Goal: Task Accomplishment & Management: Use online tool/utility

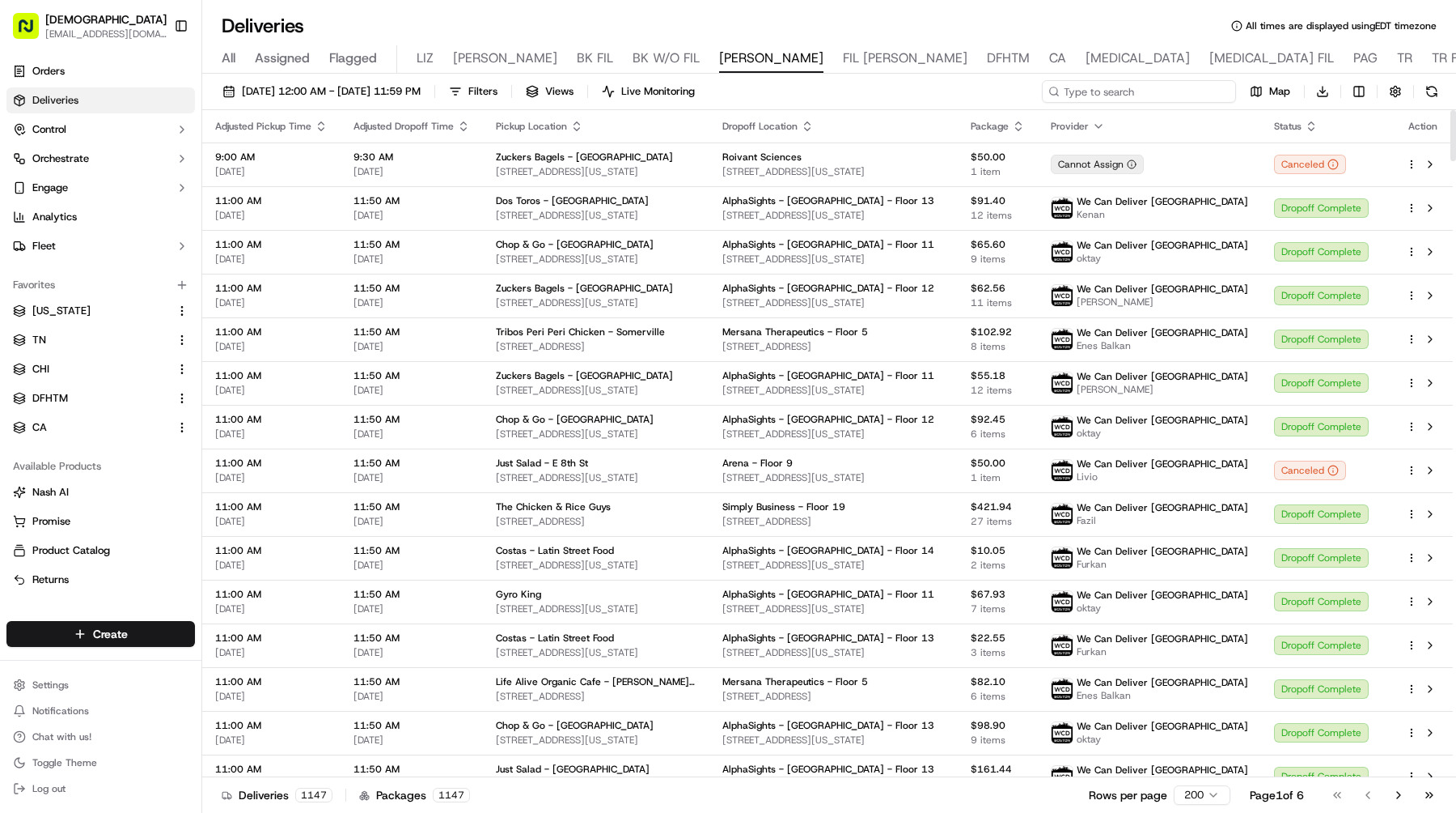
click at [1125, 92] on input at bounding box center [1139, 91] width 194 height 23
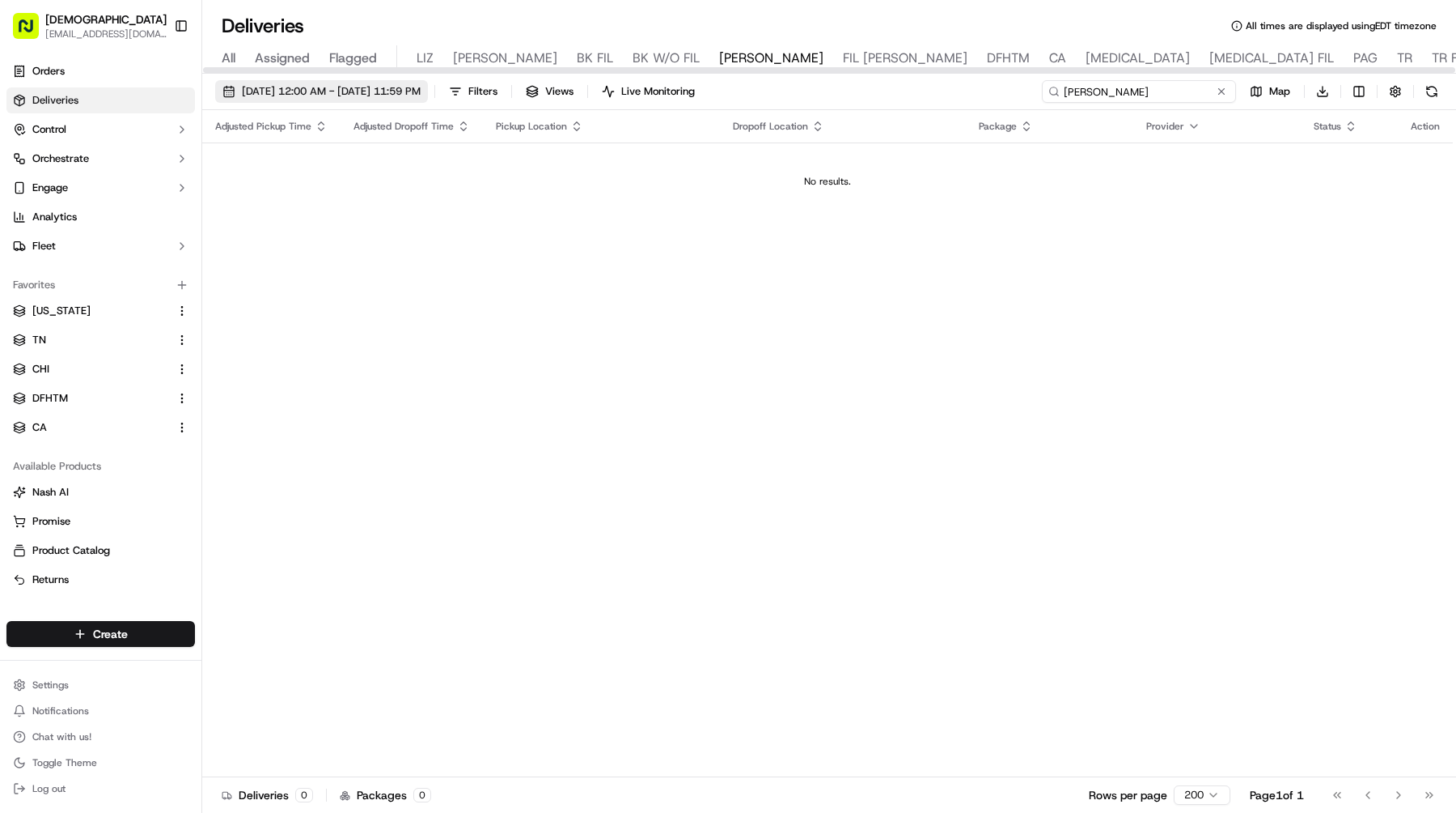
type input "budlong"
click at [319, 88] on span "09/17/2025 12:00 AM - 09/17/2025 11:59 PM" at bounding box center [331, 91] width 179 height 15
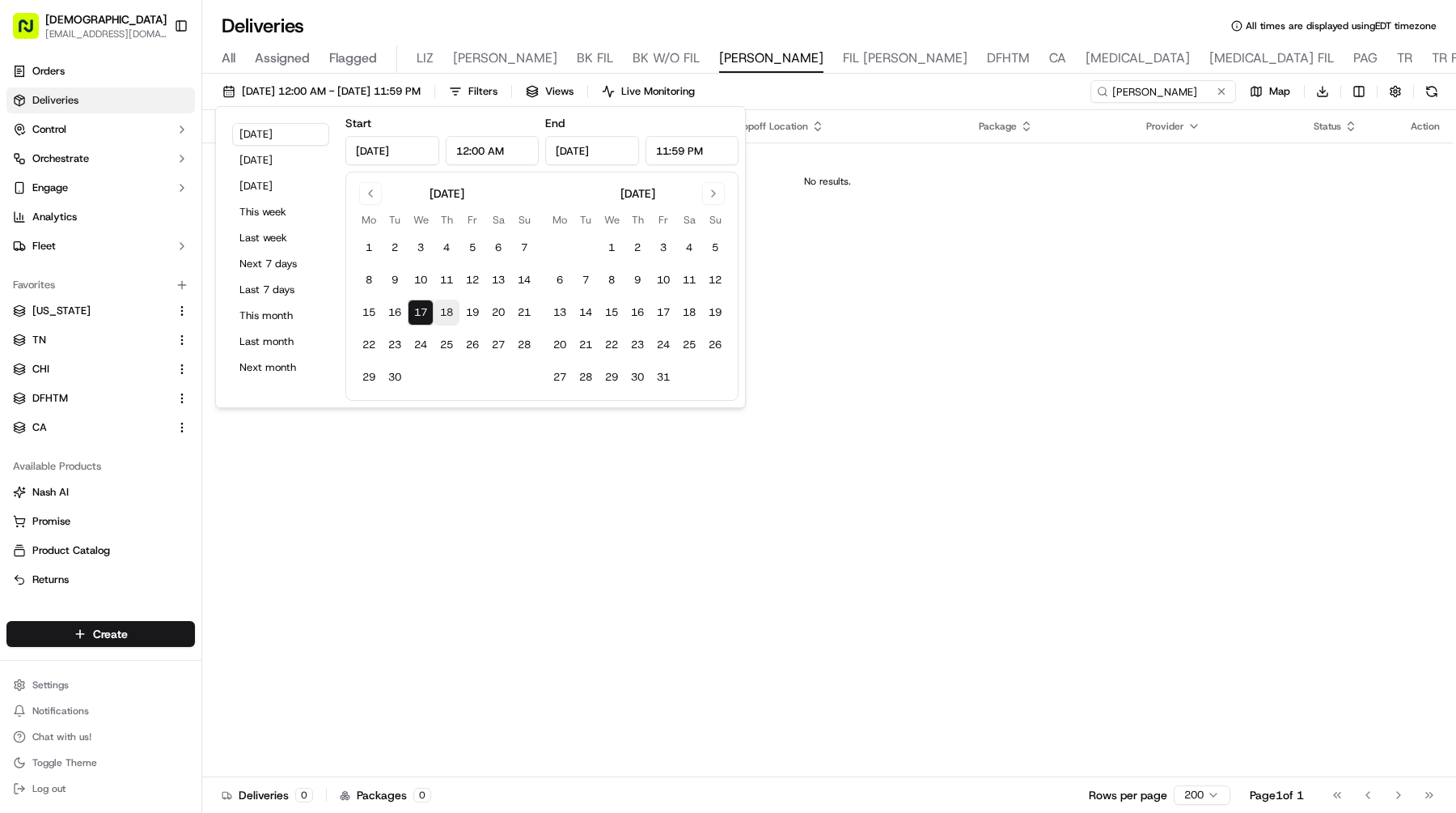
click at [442, 304] on button "18" at bounding box center [446, 313] width 26 height 26
type input "Sep 18, 2025"
click at [442, 304] on button "18" at bounding box center [446, 313] width 26 height 26
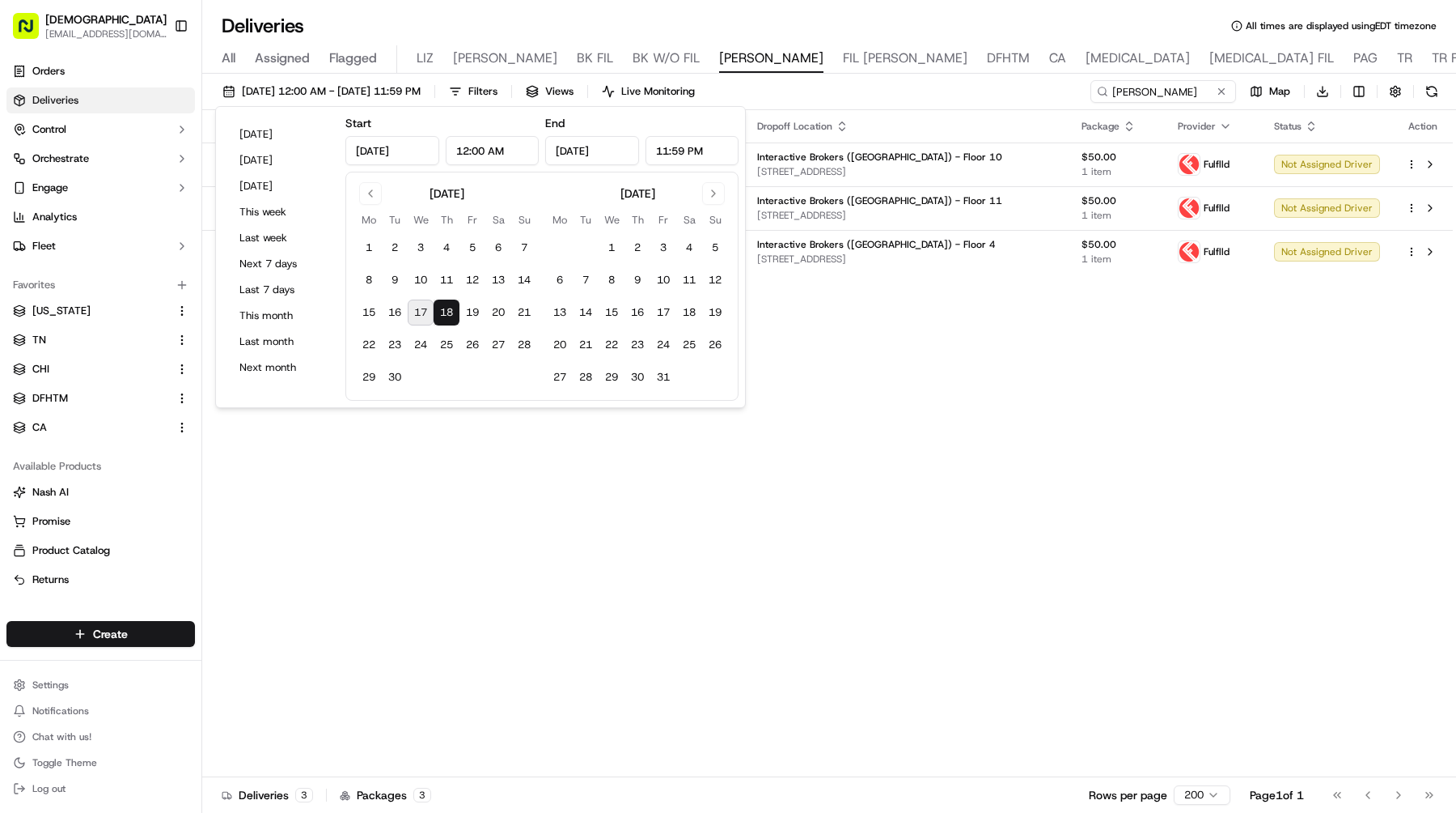
click at [1107, 497] on div "Adjusted Pickup Time Adjusted Dropoff Time Pickup Location Dropoff Location Pac…" at bounding box center [828, 443] width 1251 height 667
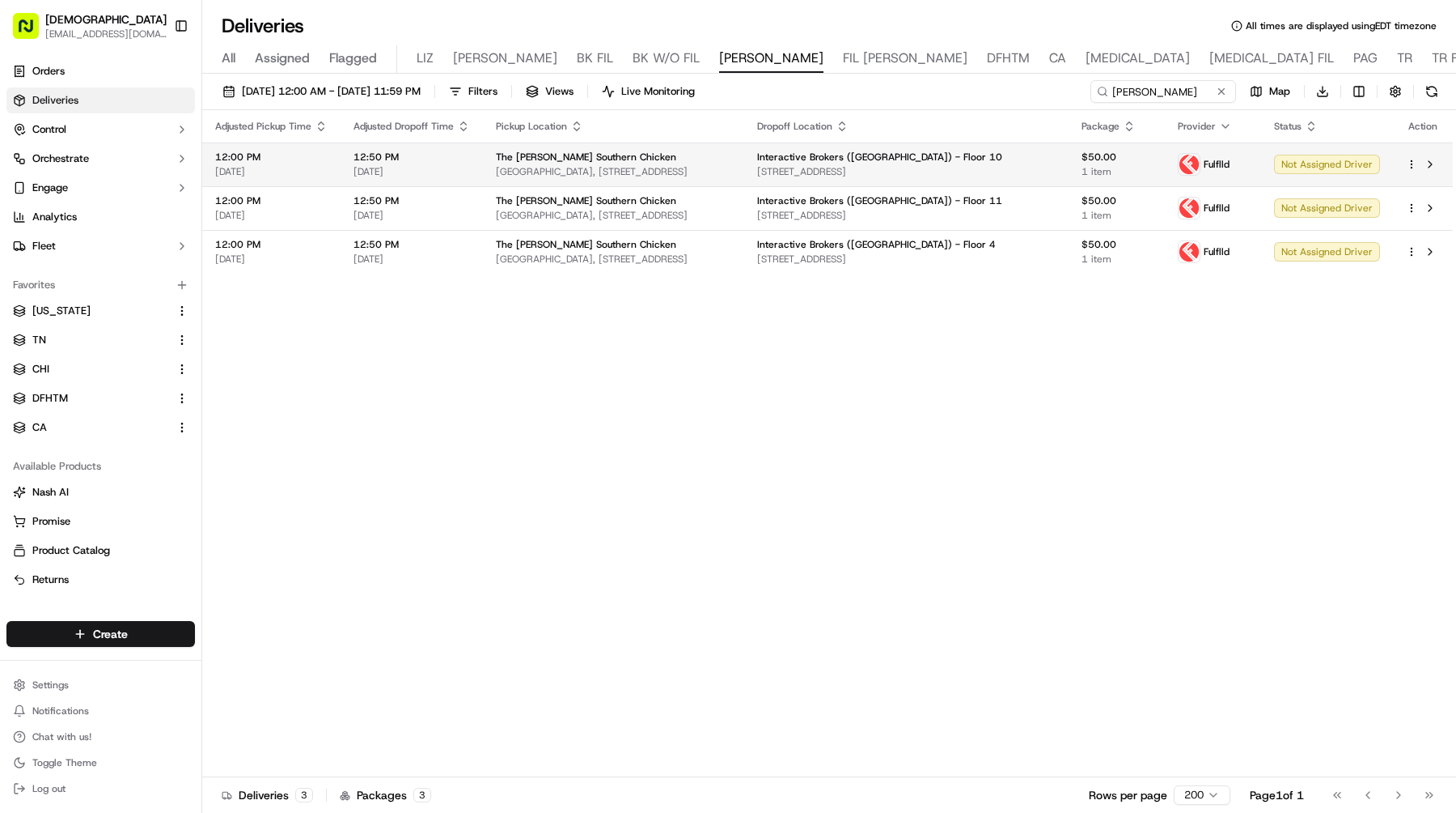
click at [1411, 163] on html "Sharebite e.park@sharebite.com Toggle Sidebar Orders Deliveries Control Orchest…" at bounding box center [728, 406] width 1456 height 813
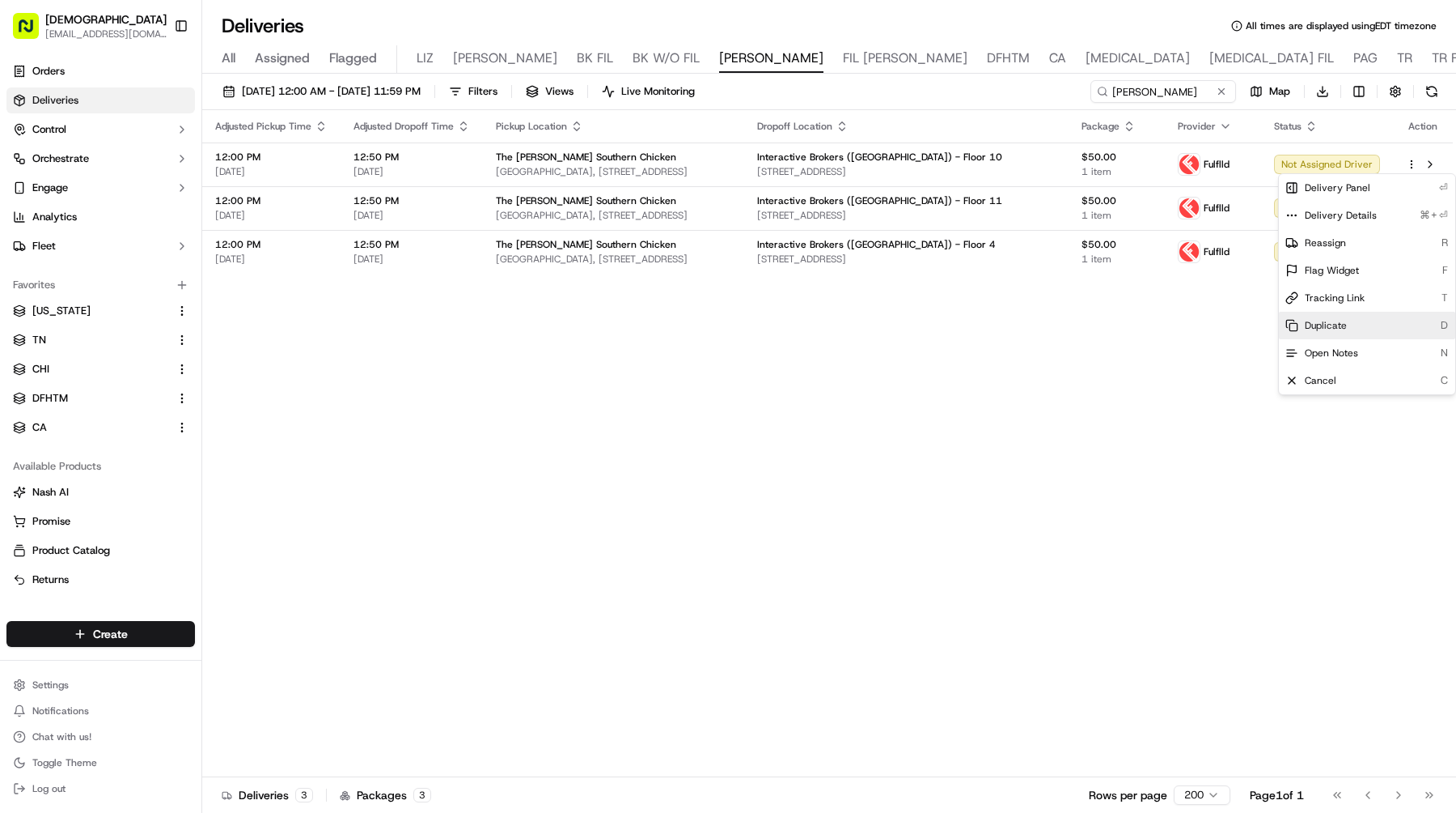
click at [1319, 325] on span "Duplicate" at bounding box center [1326, 325] width 42 height 13
click at [548, 327] on html "Sharebite e.park@sharebite.com Toggle Sidebar Orders Deliveries Control Orchest…" at bounding box center [728, 406] width 1456 height 813
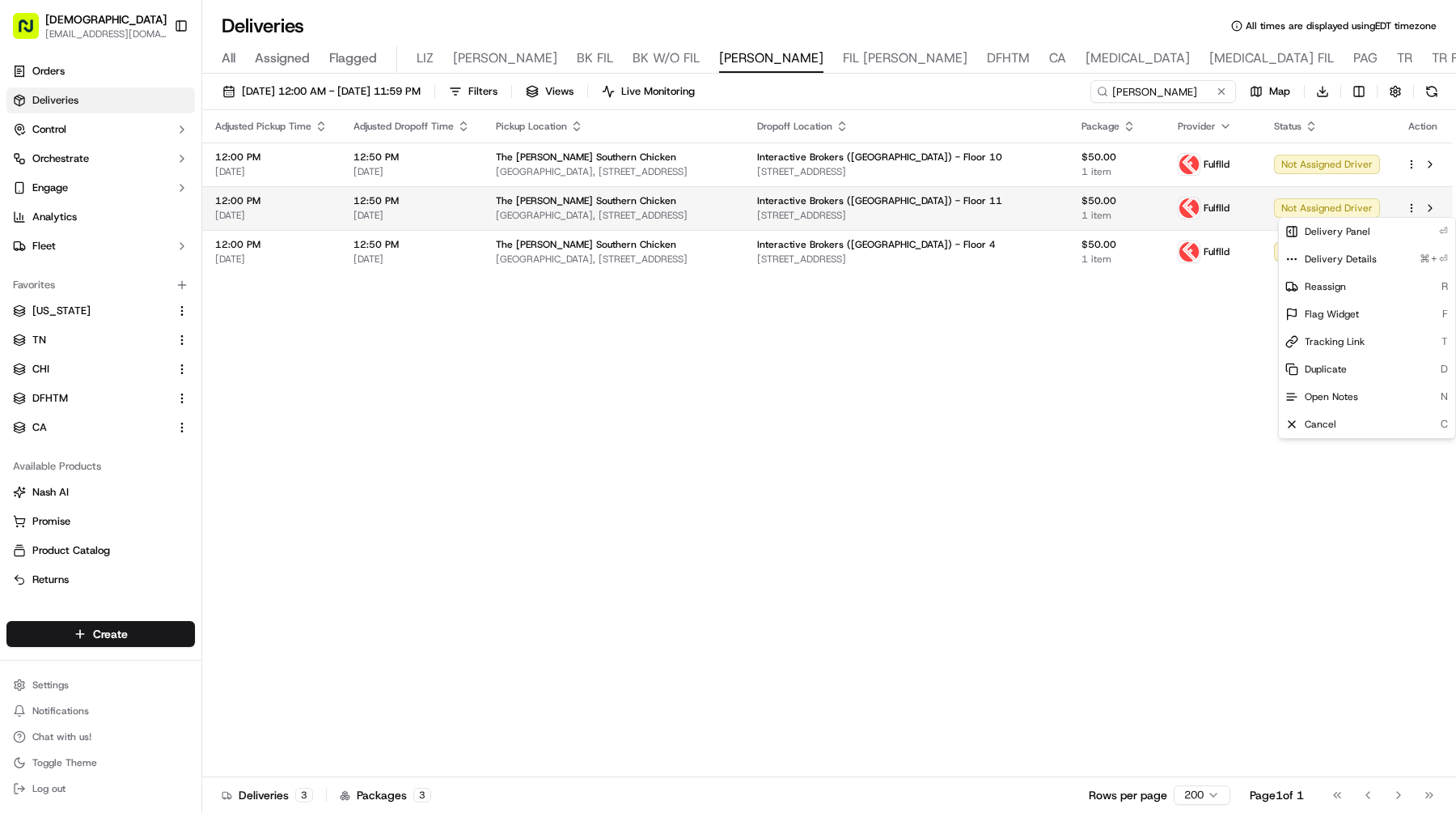
click at [1413, 207] on html "Sharebite e.park@sharebite.com Toggle Sidebar Orders Deliveries Control Orchest…" at bounding box center [728, 406] width 1456 height 813
click at [1328, 366] on span "Duplicate" at bounding box center [1326, 369] width 42 height 13
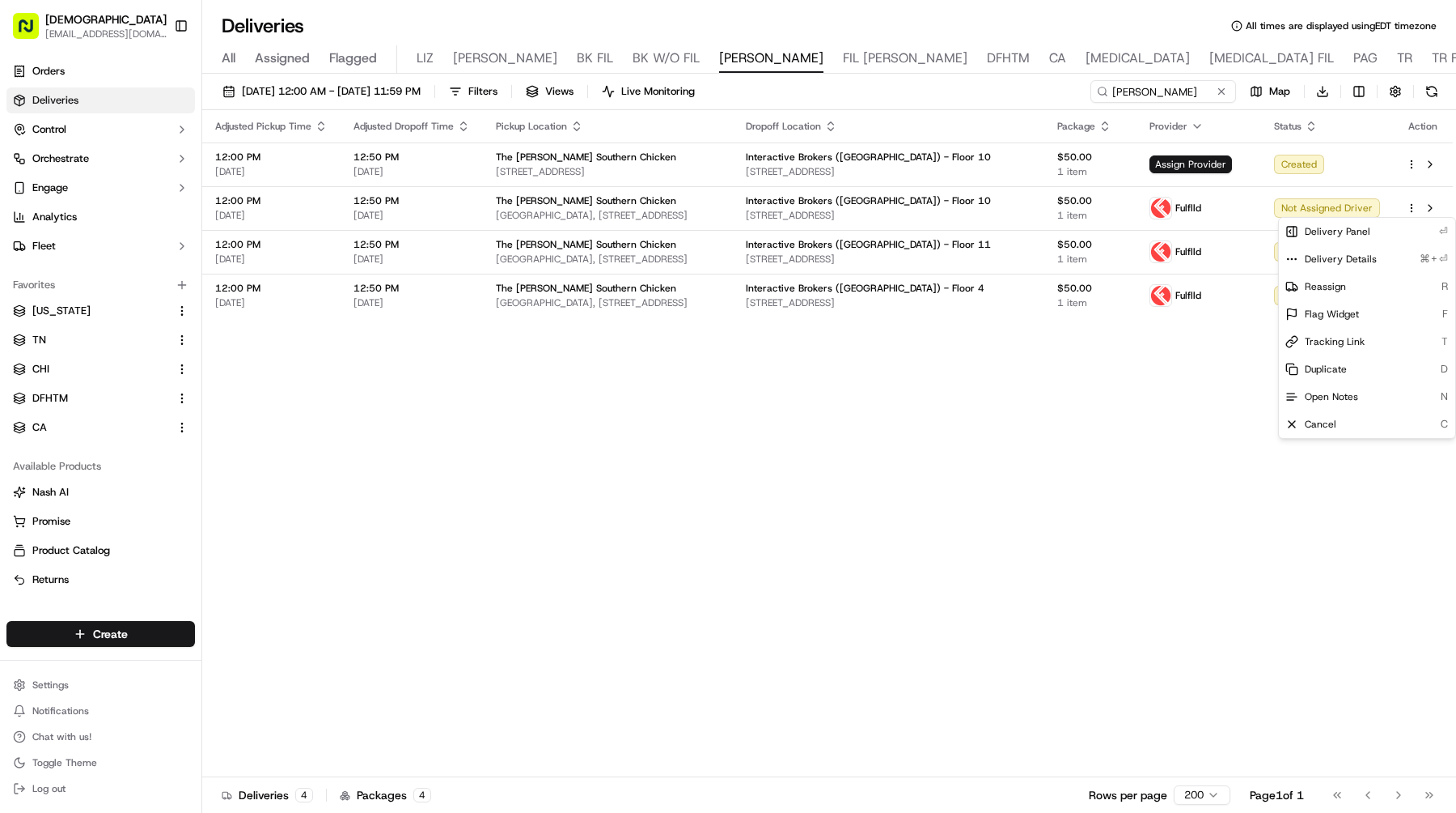
click at [1162, 349] on html "Sharebite e.park@sharebite.com Toggle Sidebar Orders Deliveries Control Orchest…" at bounding box center [728, 406] width 1456 height 813
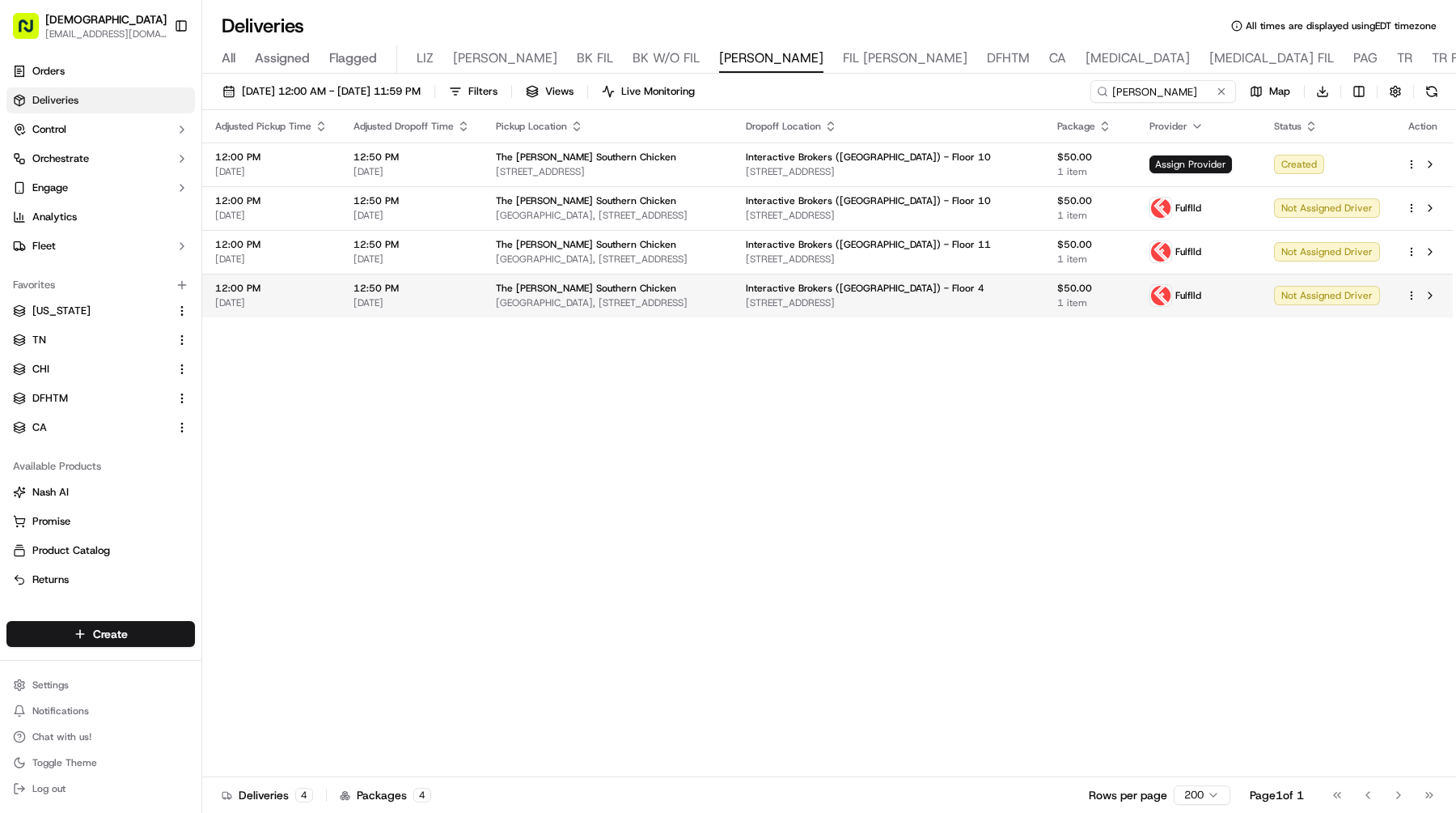
click at [1409, 298] on html "Sharebite e.park@sharebite.com Toggle Sidebar Orders Deliveries Control Orchest…" at bounding box center [728, 406] width 1456 height 813
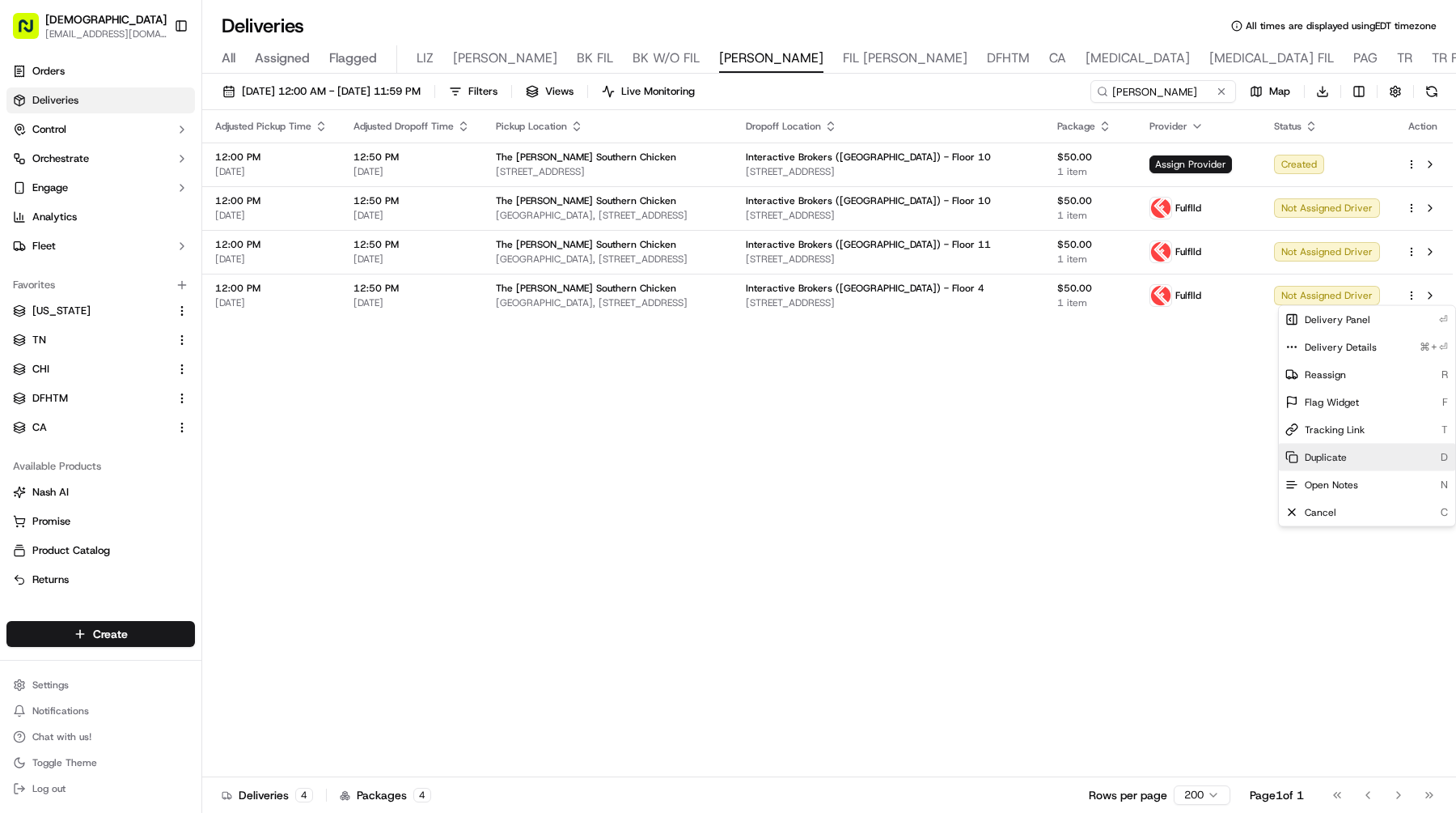
click at [1324, 459] on span "Duplicate" at bounding box center [1326, 456] width 42 height 13
click at [992, 416] on html "Sharebite e.park@sharebite.com Toggle Sidebar Orders Deliveries Control Orchest…" at bounding box center [728, 406] width 1456 height 813
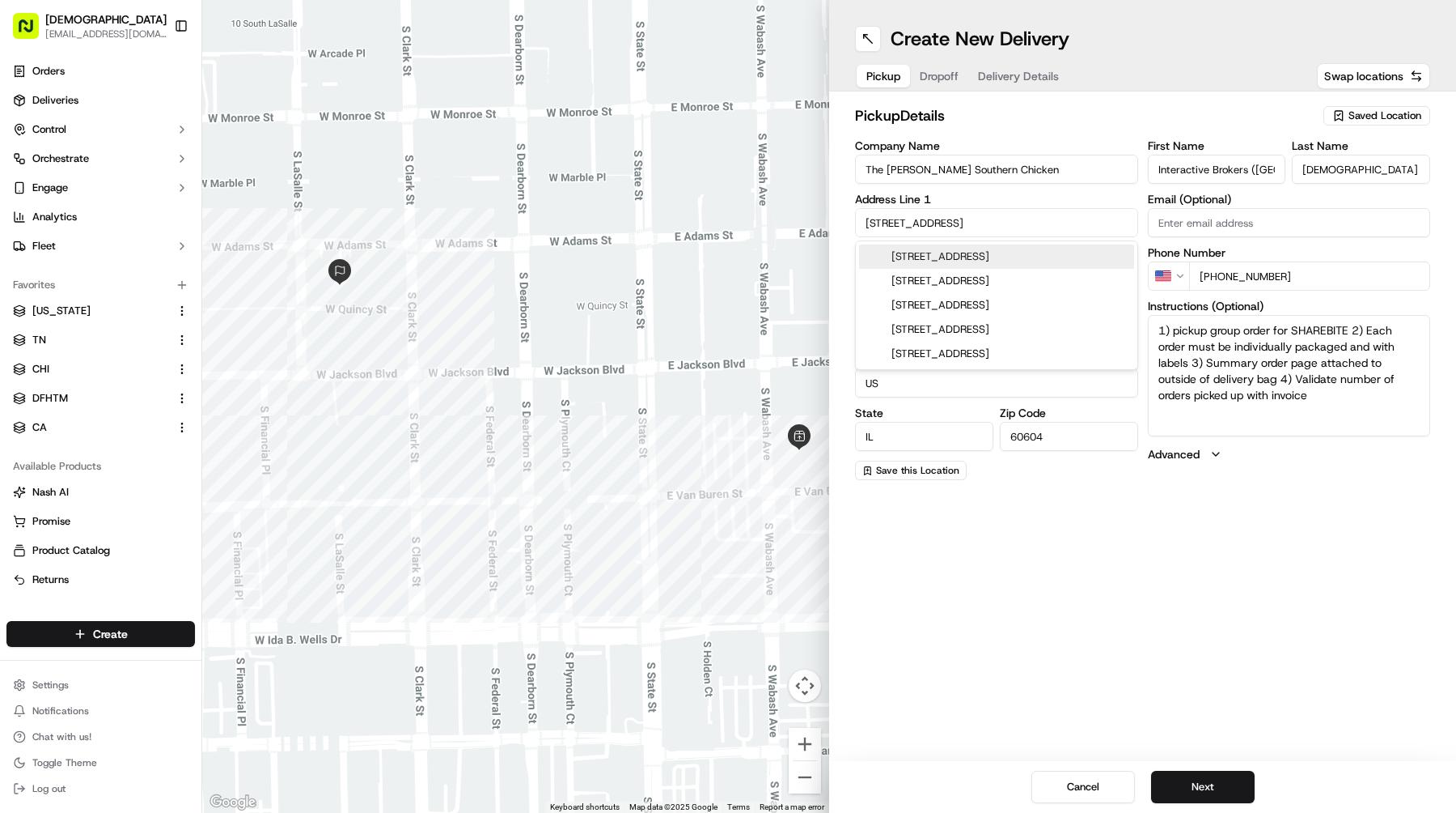
drag, startPoint x: 972, startPoint y: 219, endPoint x: 743, endPoint y: 219, distance: 229.0
click at [745, 219] on div "← Move left → Move right ↑ Move up ↓ Move down + Zoom in - Zoom out Home Jump l…" at bounding box center [830, 406] width 1254 height 813
paste input "[STREET_ADDRESS]"
click at [971, 269] on div "[STREET_ADDRESS]" at bounding box center [997, 256] width 282 height 31
click at [975, 261] on div "[STREET_ADDRESS]" at bounding box center [996, 257] width 275 height 24
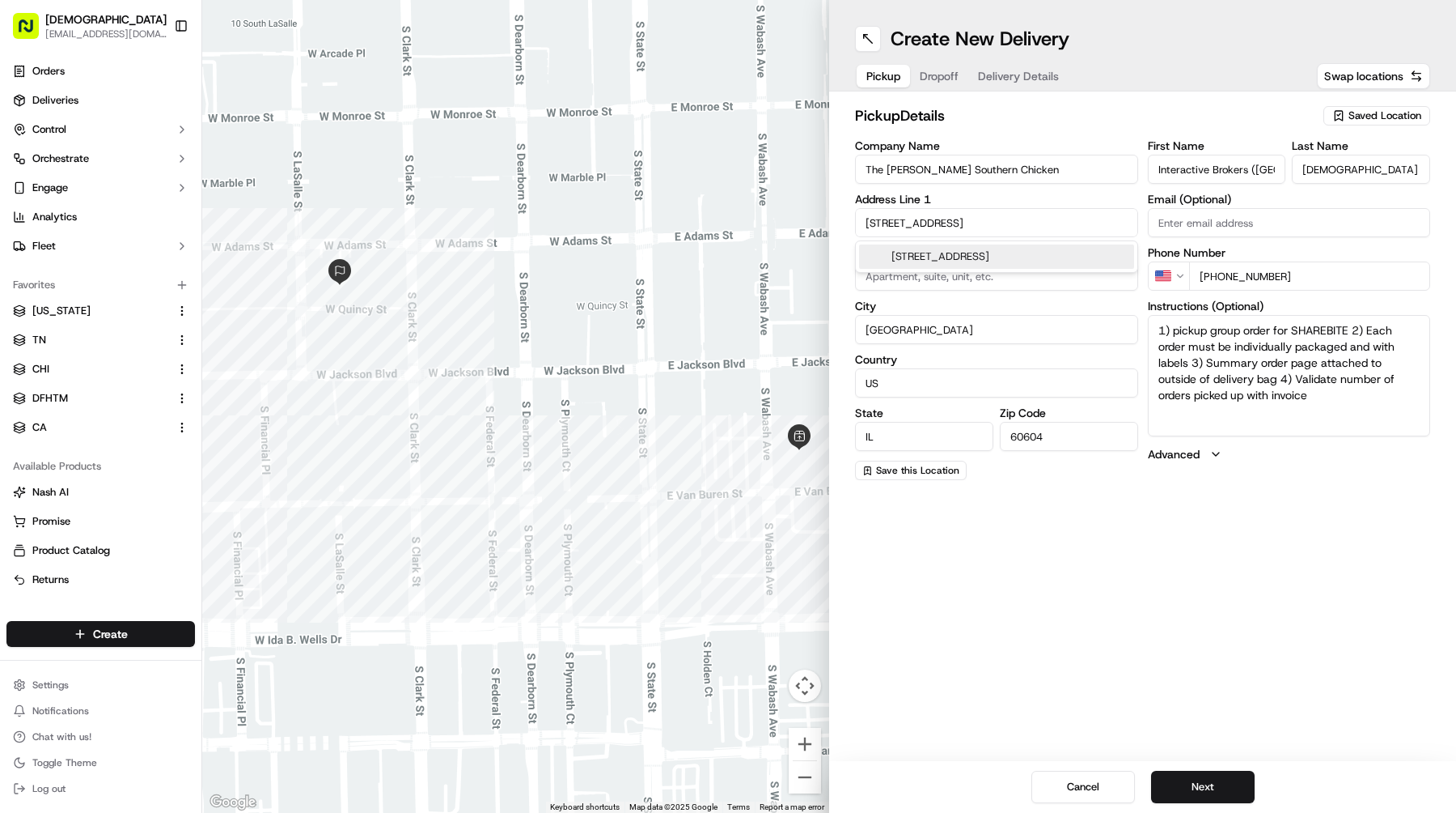
type input "[STREET_ADDRESS]"
type input "[GEOGRAPHIC_DATA]"
type input "60614"
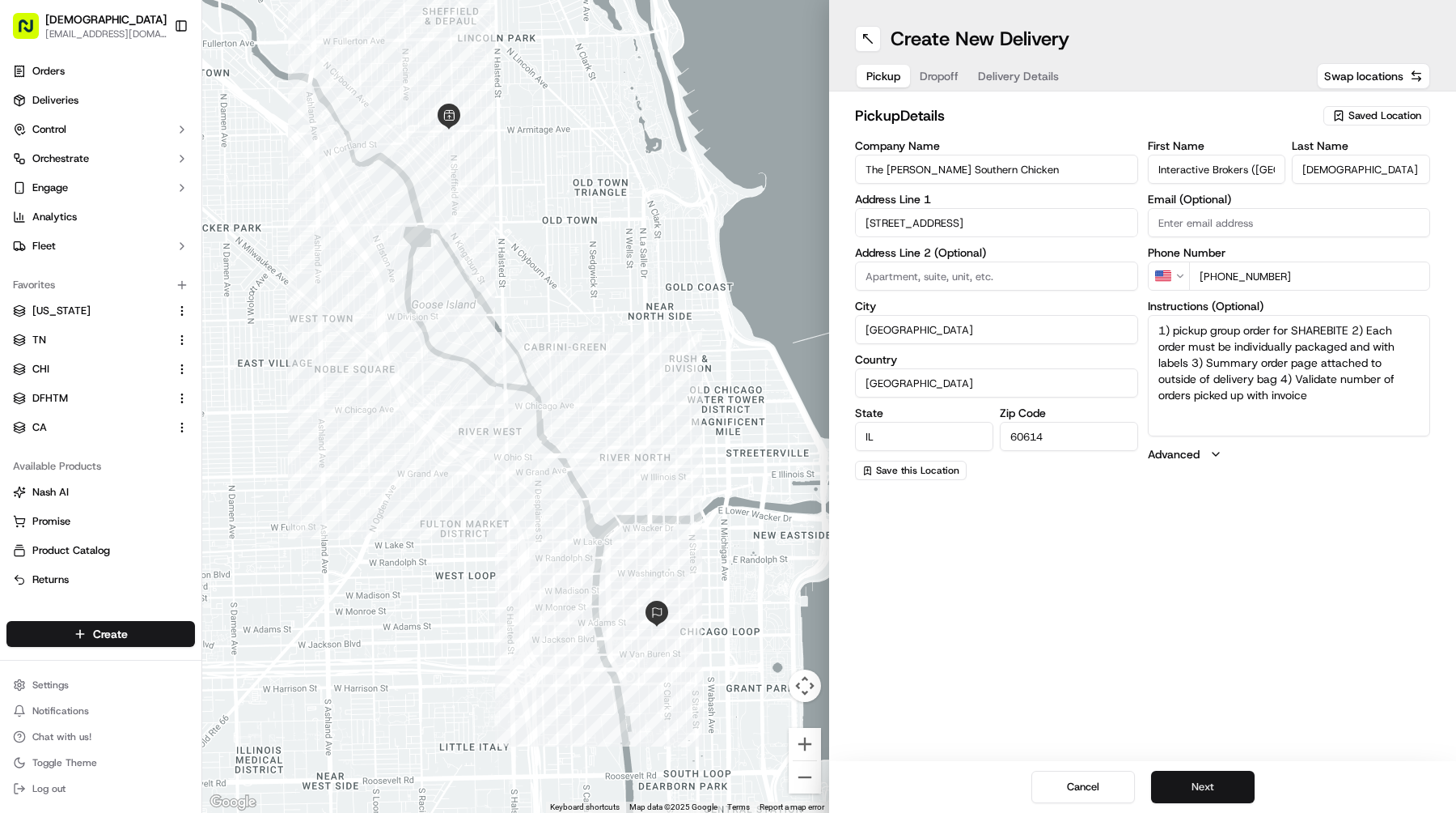
click at [1186, 776] on button "Next" at bounding box center [1203, 786] width 104 height 32
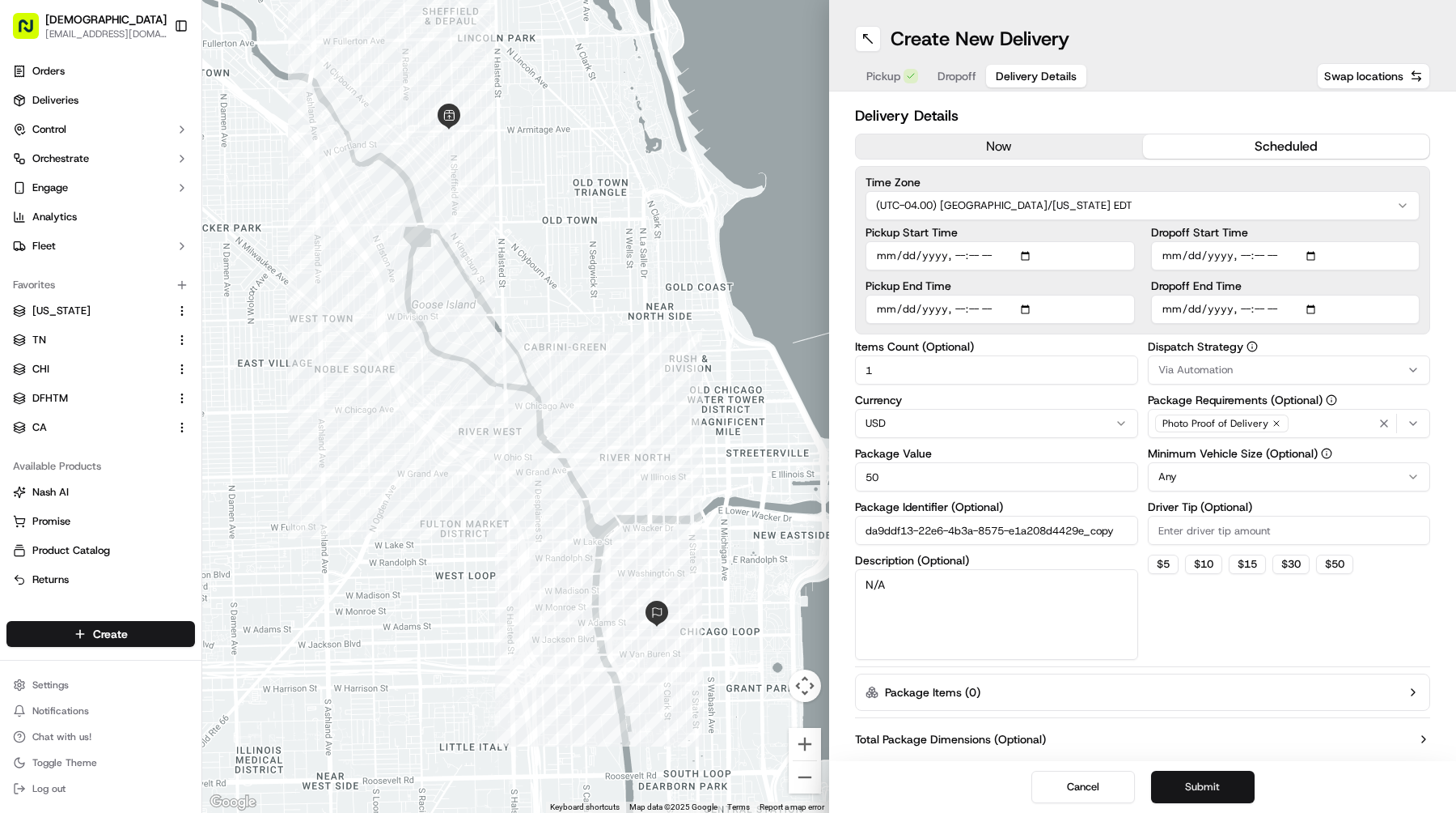
click at [1186, 776] on button "Submit" at bounding box center [1203, 786] width 104 height 32
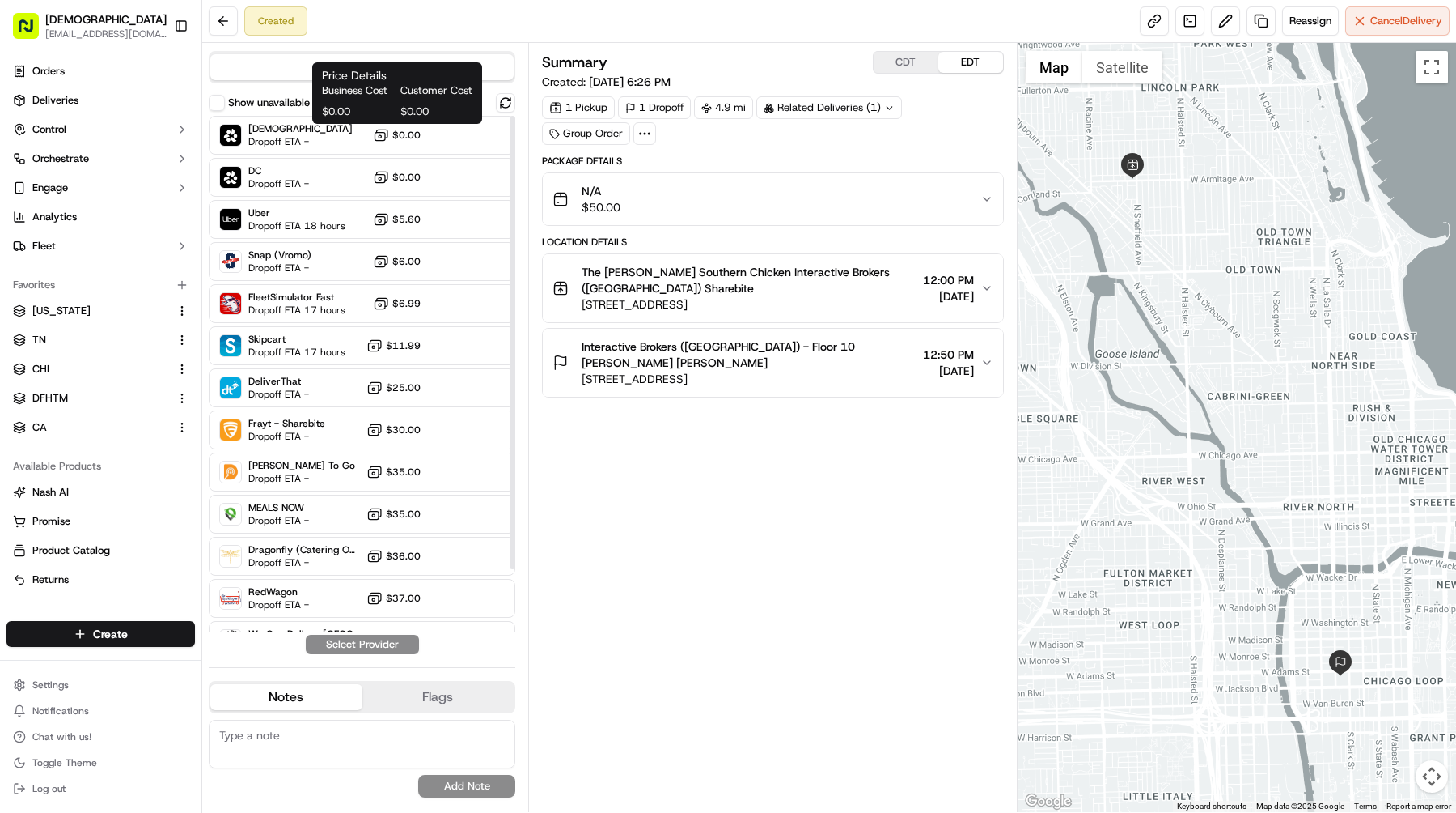
scroll to position [70, 0]
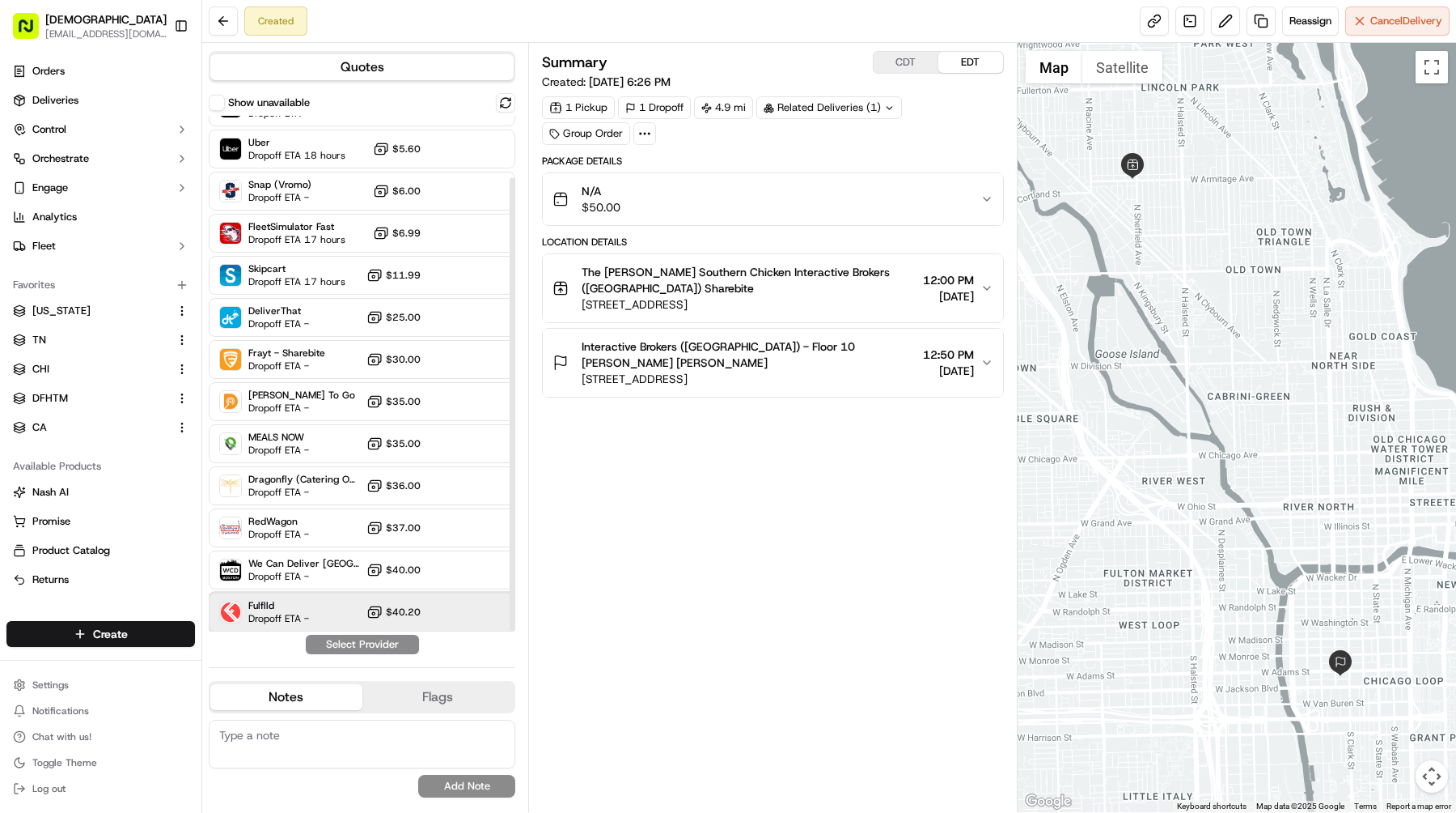
click at [305, 592] on div "Fulflld Dropoff ETA - $40.20" at bounding box center [362, 611] width 307 height 39
click at [338, 654] on div "Quotes Show unavailable Sharebite Dropoff ETA - $0.00 DC Dropoff ETA - $0.00 Ub…" at bounding box center [365, 427] width 327 height 769
click at [339, 650] on button "Assign Provider" at bounding box center [362, 643] width 115 height 19
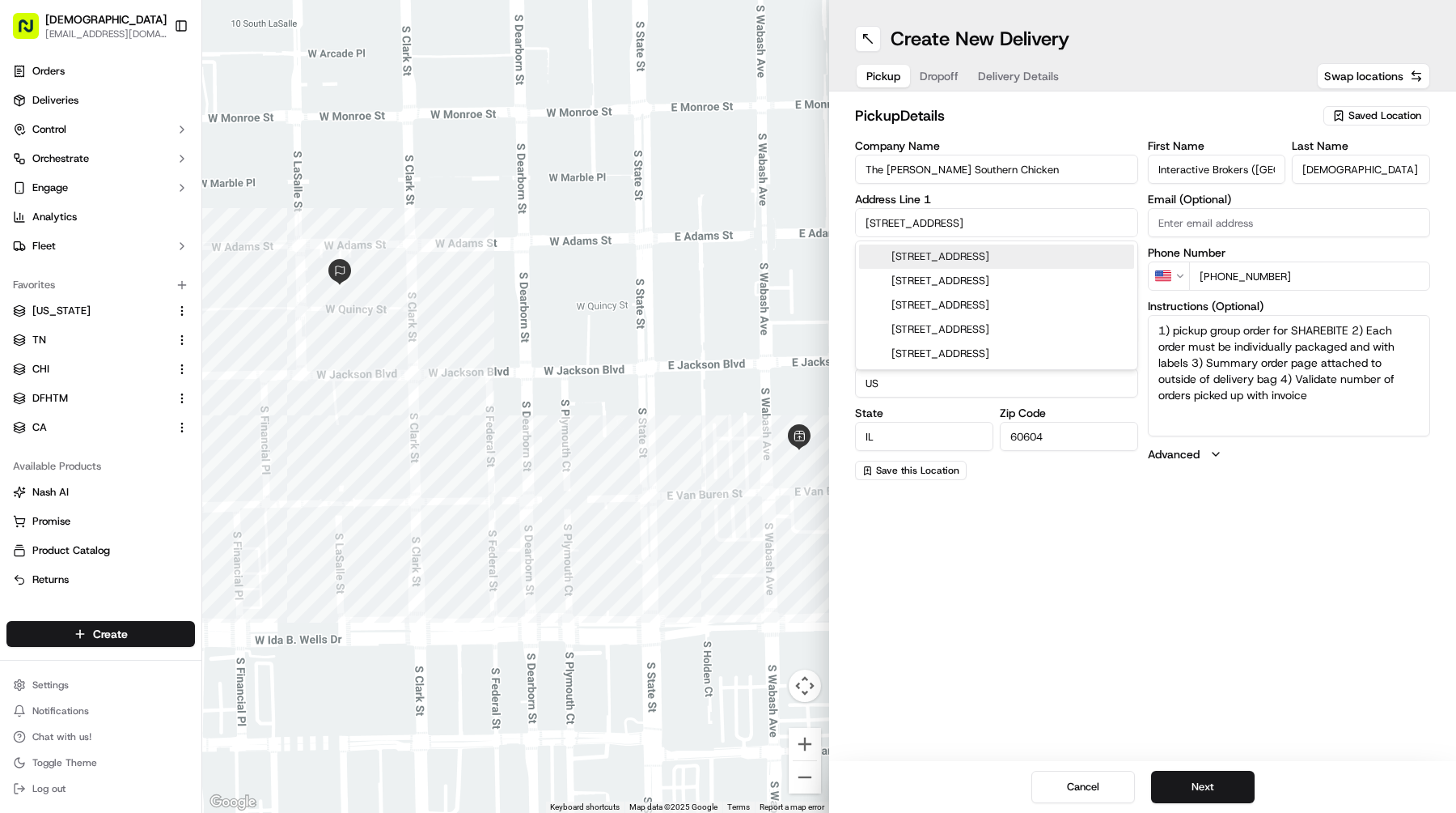
drag, startPoint x: 978, startPoint y: 220, endPoint x: 761, endPoint y: 220, distance: 217.0
click at [761, 220] on div "← Move left → Move right ↑ Move up ↓ Move down + Zoom in - Zoom out Home Jump l…" at bounding box center [830, 406] width 1254 height 813
paste input "[STREET_ADDRESS]"
click at [941, 258] on div "[STREET_ADDRESS]" at bounding box center [996, 257] width 275 height 24
type input "[STREET_ADDRESS]"
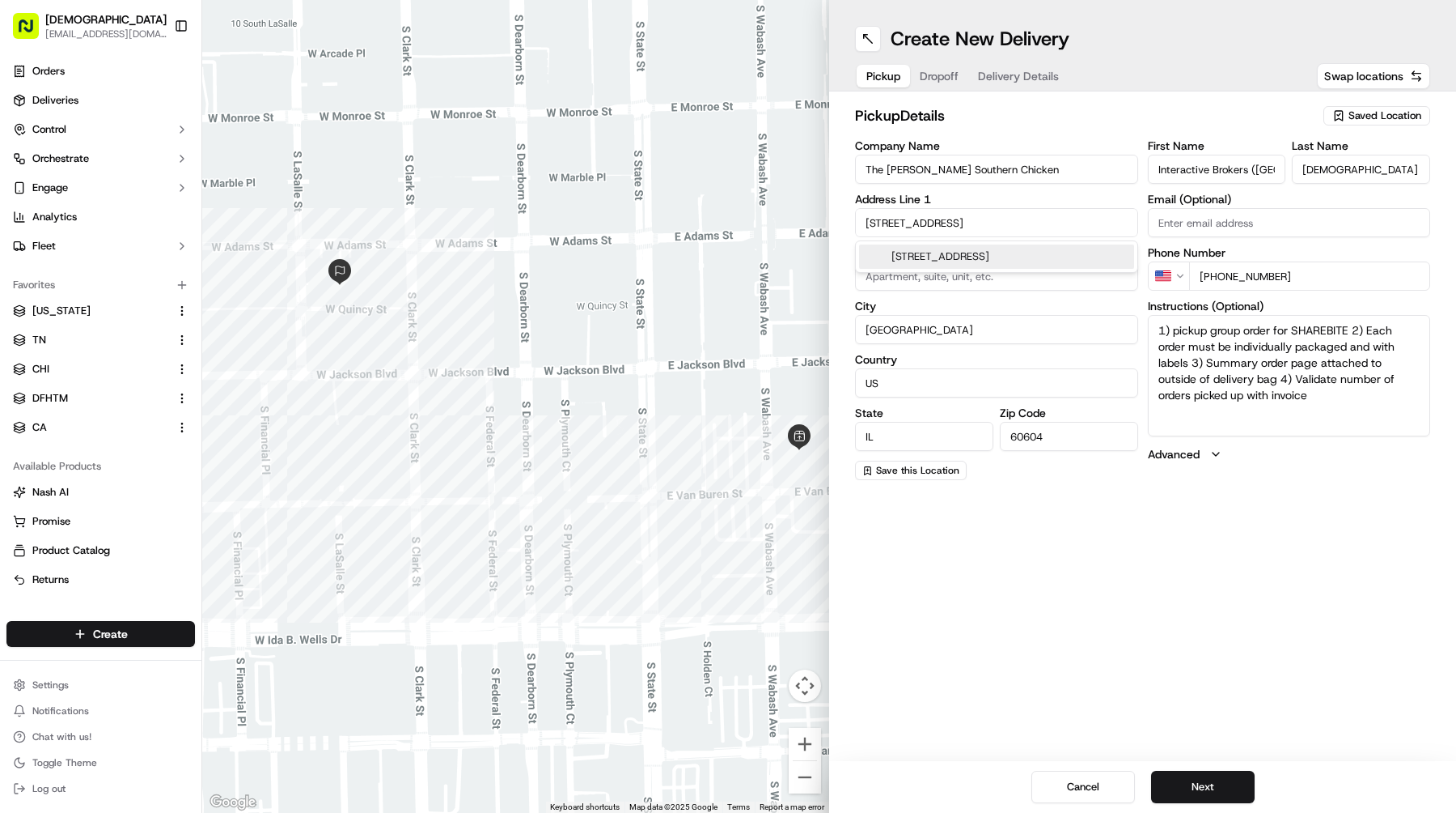
type input "[GEOGRAPHIC_DATA]"
type input "60614"
type input "[STREET_ADDRESS]"
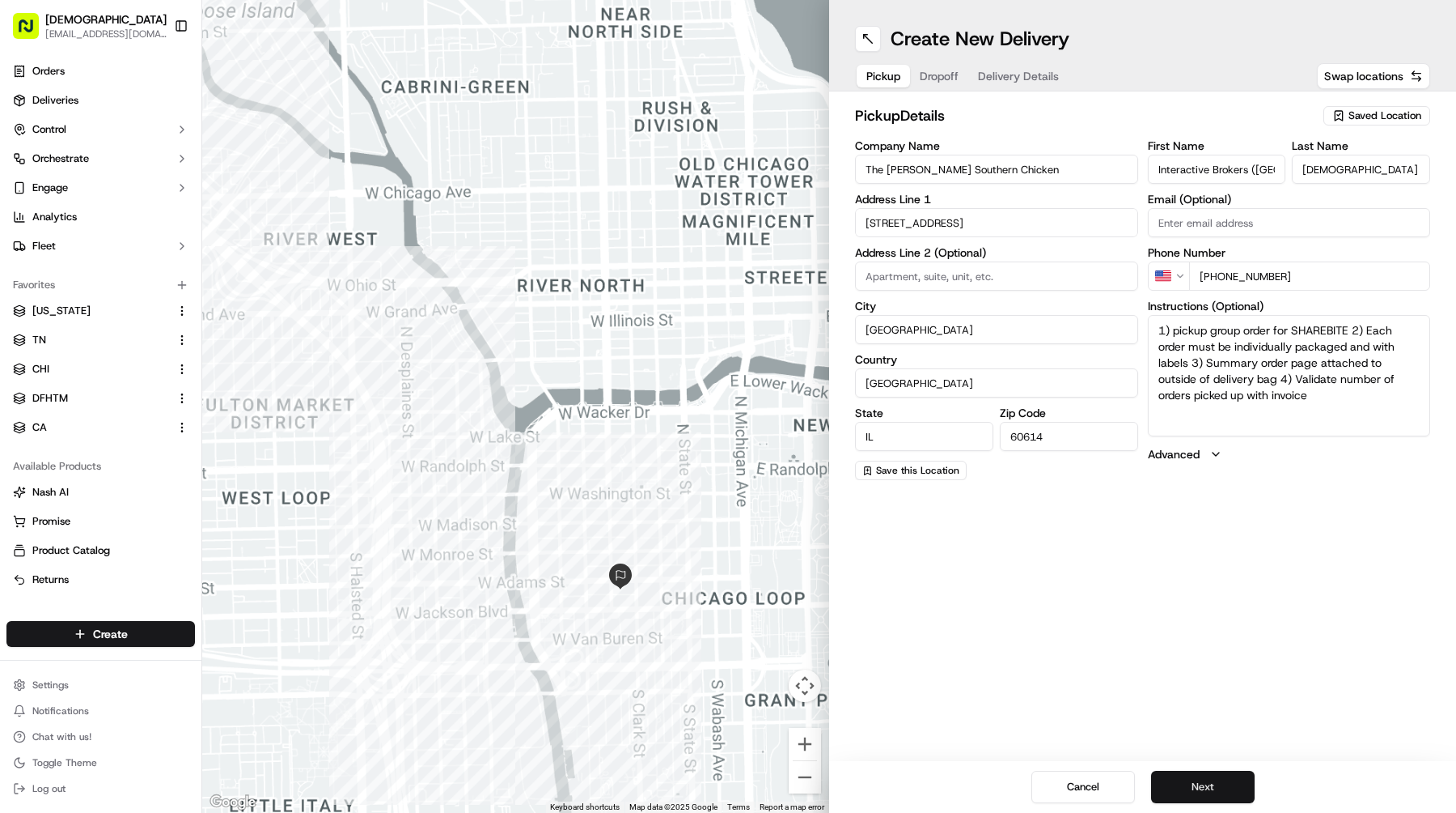
click at [1205, 794] on button "Next" at bounding box center [1203, 786] width 104 height 32
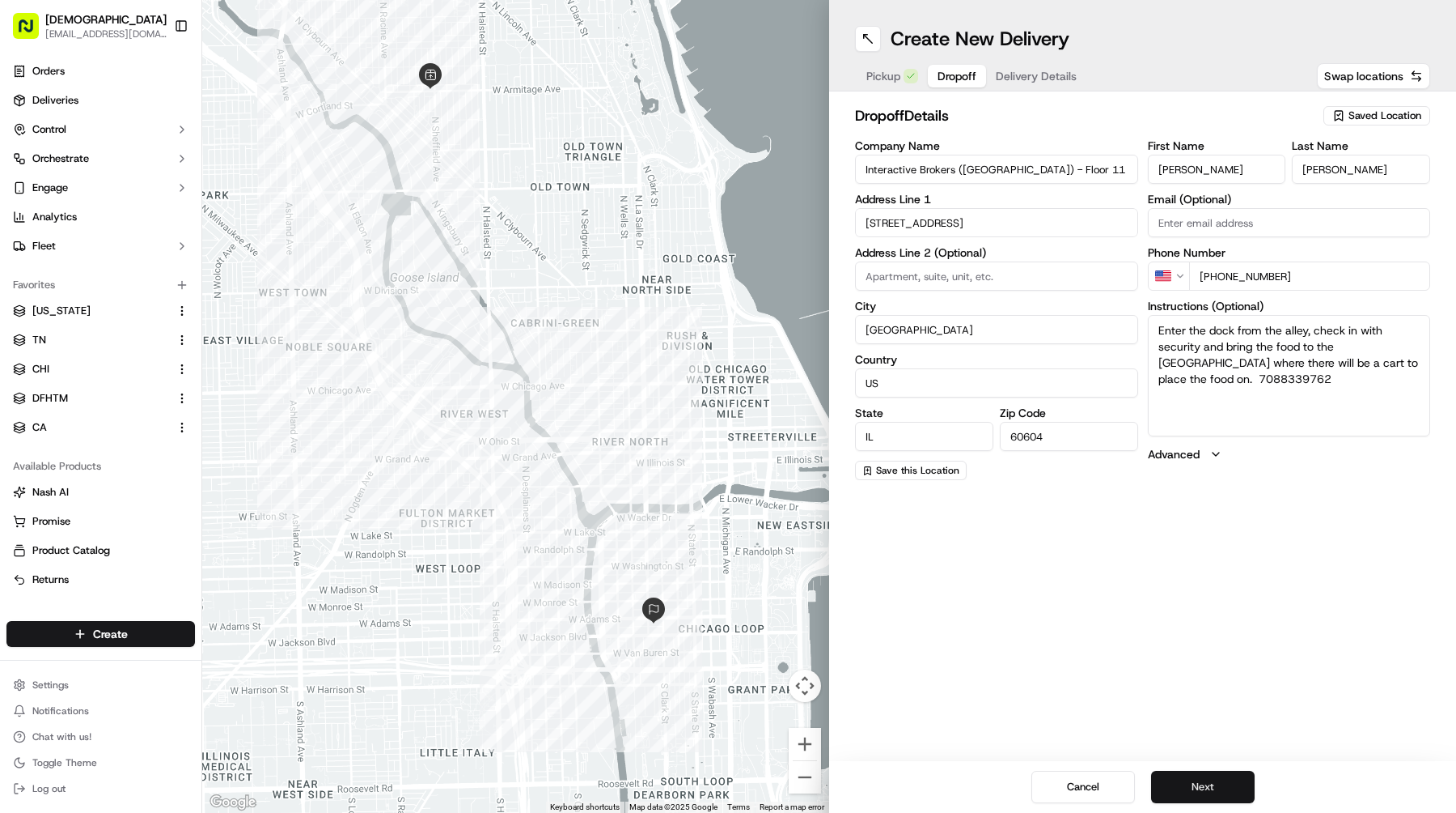
click at [1205, 794] on button "Next" at bounding box center [1203, 786] width 104 height 32
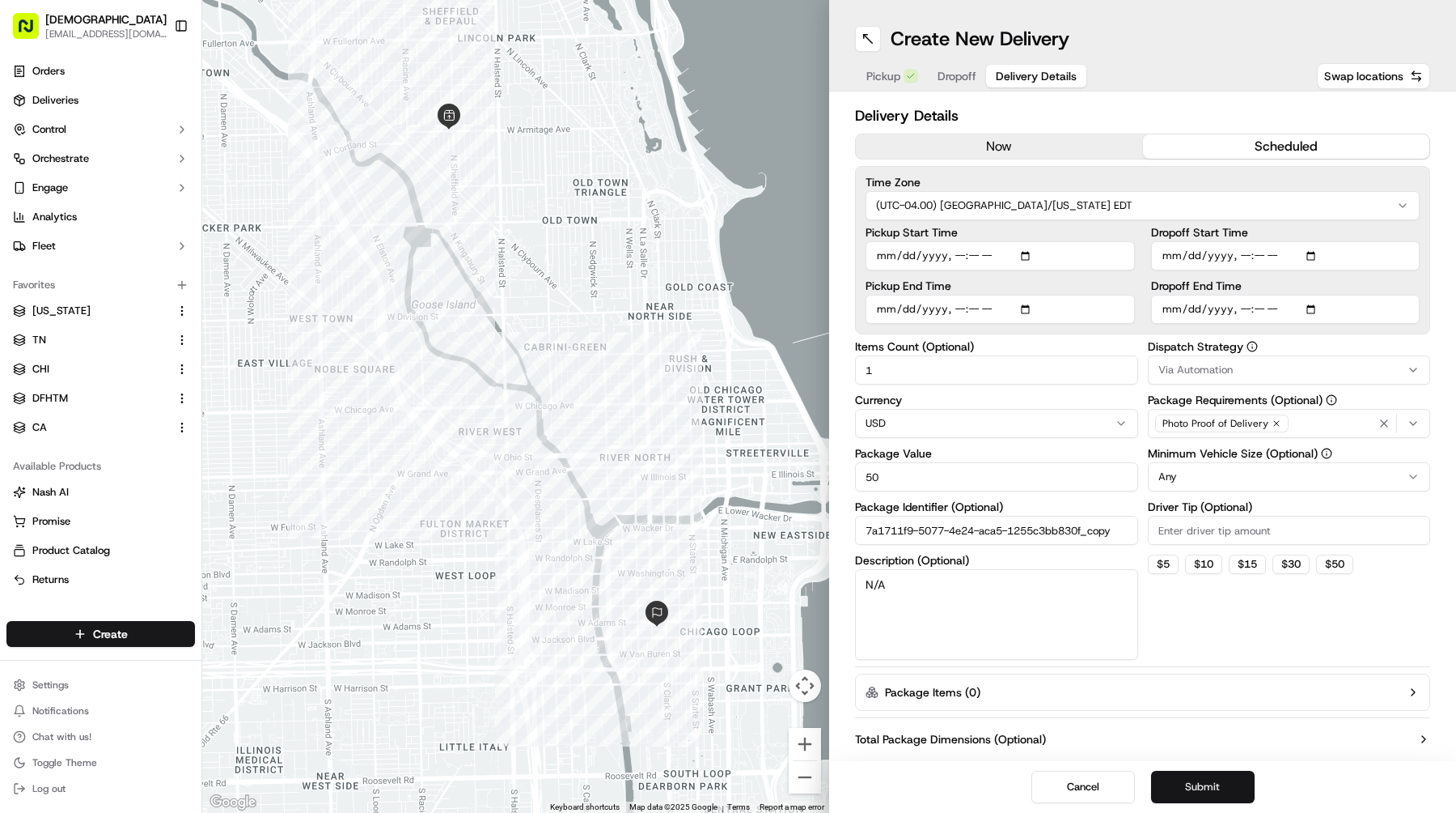
click at [1205, 794] on button "Submit" at bounding box center [1203, 786] width 104 height 32
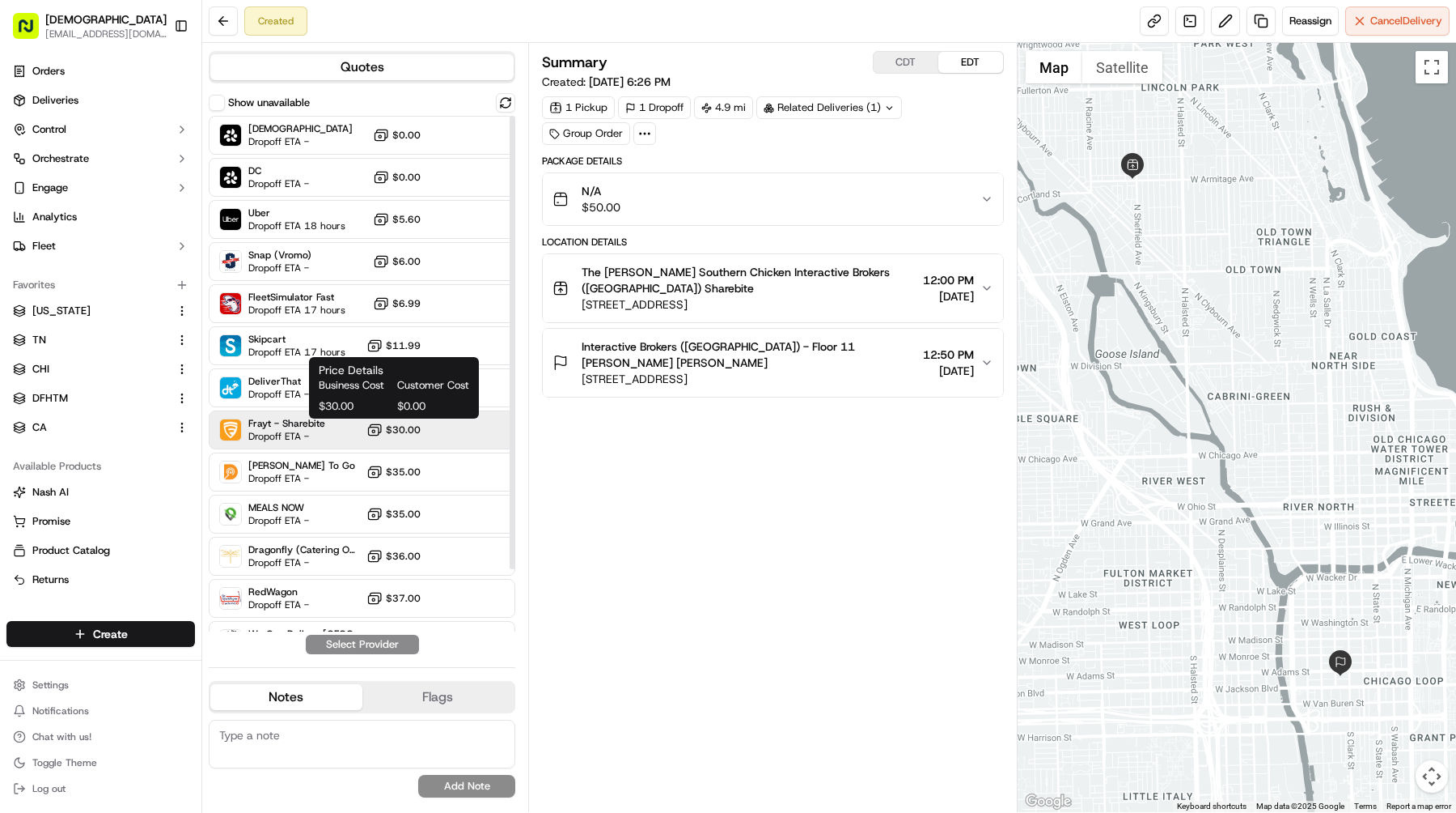
scroll to position [70, 0]
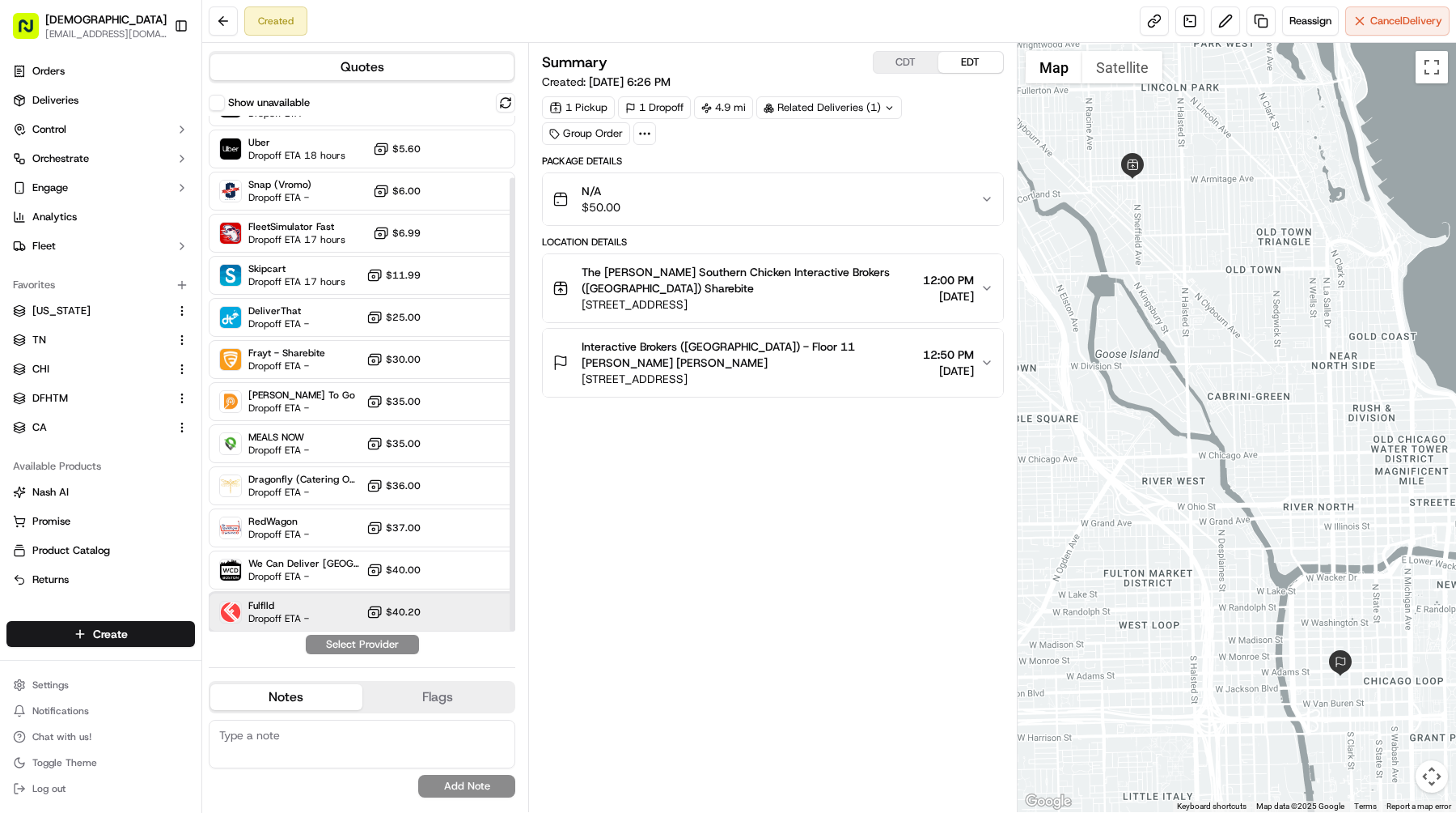
click at [326, 603] on div "Fulflld Dropoff ETA - $40.20" at bounding box center [362, 611] width 307 height 39
click at [349, 646] on button "Assign Provider" at bounding box center [362, 643] width 115 height 19
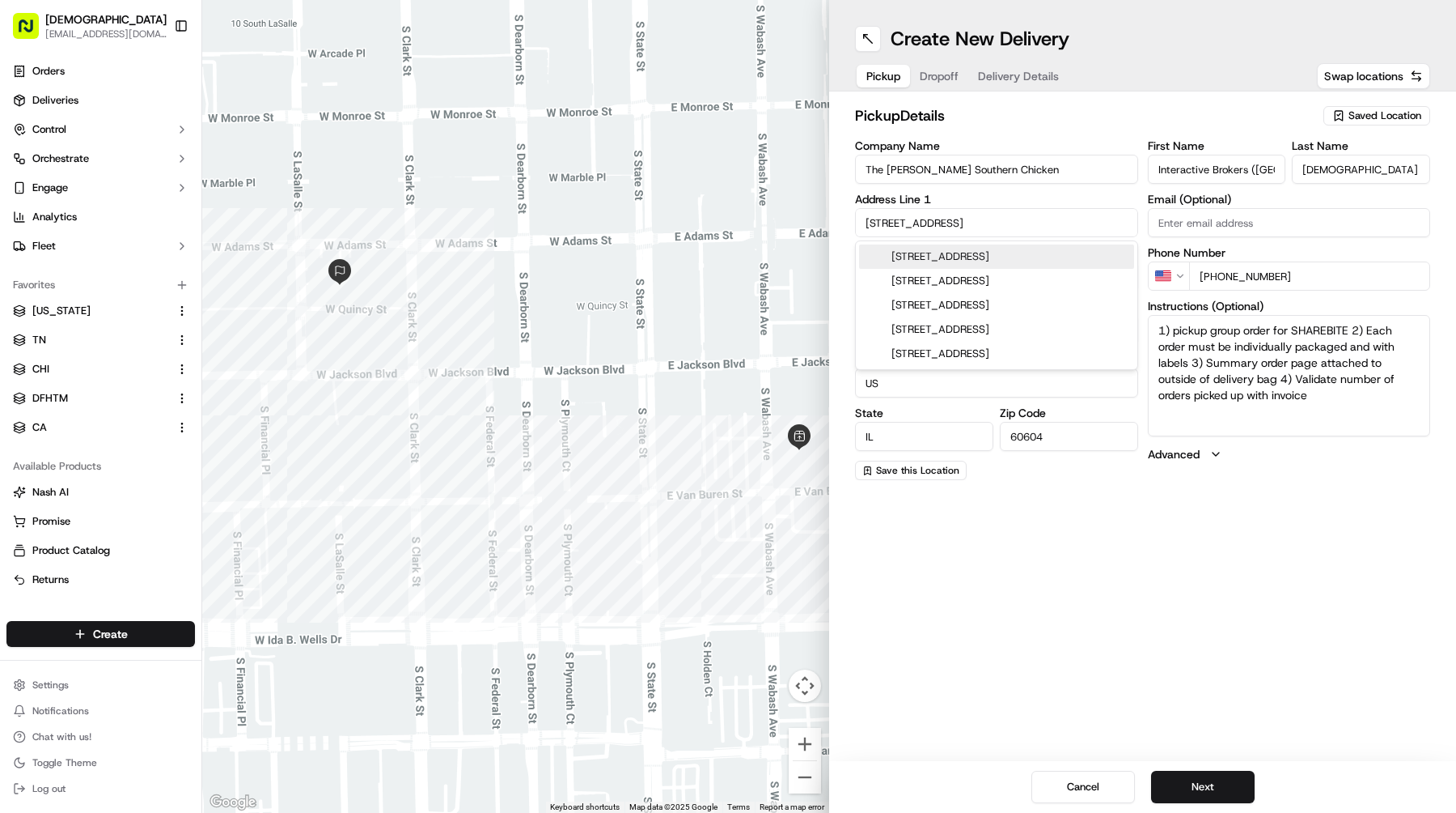
drag, startPoint x: 899, startPoint y: 219, endPoint x: 701, endPoint y: 219, distance: 198.0
click at [701, 219] on div "← Move left → Move right ↑ Move up ↓ Move down + Zoom in - Zoom out Home Jump l…" at bounding box center [830, 406] width 1254 height 813
paste input "[STREET_ADDRESS]"
click at [1036, 255] on div "[STREET_ADDRESS]" at bounding box center [996, 257] width 275 height 24
type input "[STREET_ADDRESS]"
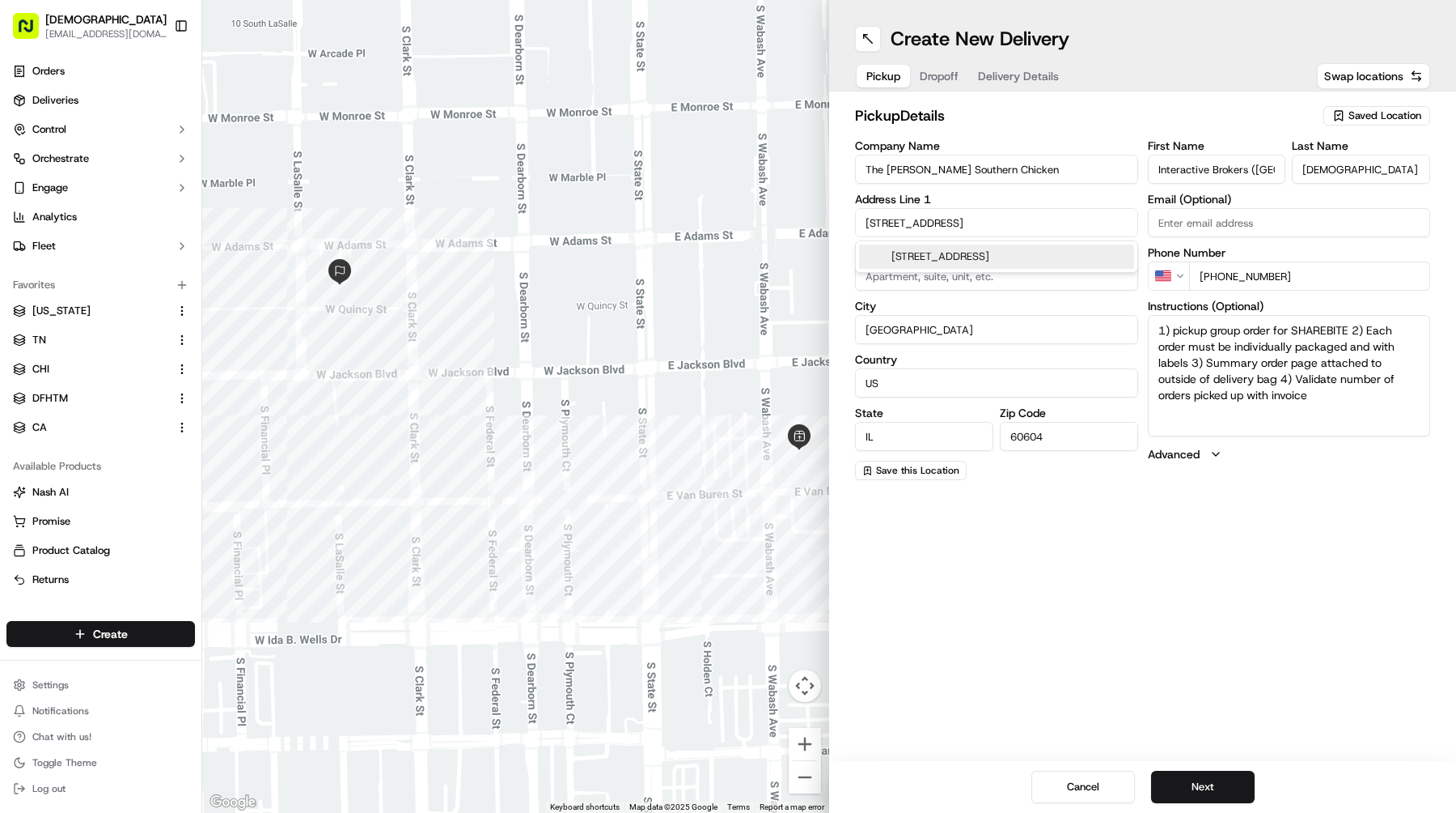
type input "[GEOGRAPHIC_DATA]"
type input "60614"
type input "[STREET_ADDRESS]"
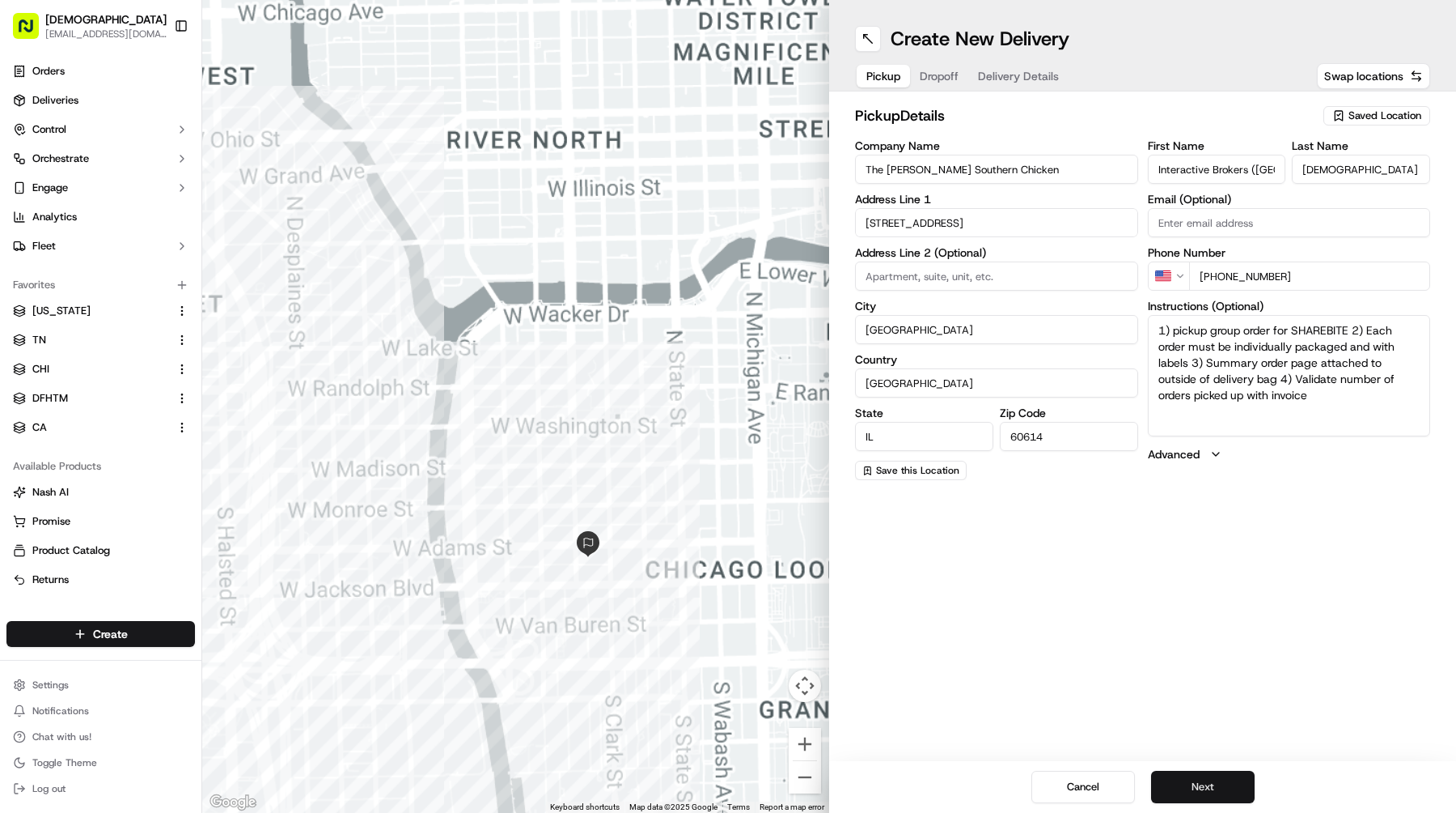
click at [1197, 784] on button "Next" at bounding box center [1203, 786] width 104 height 32
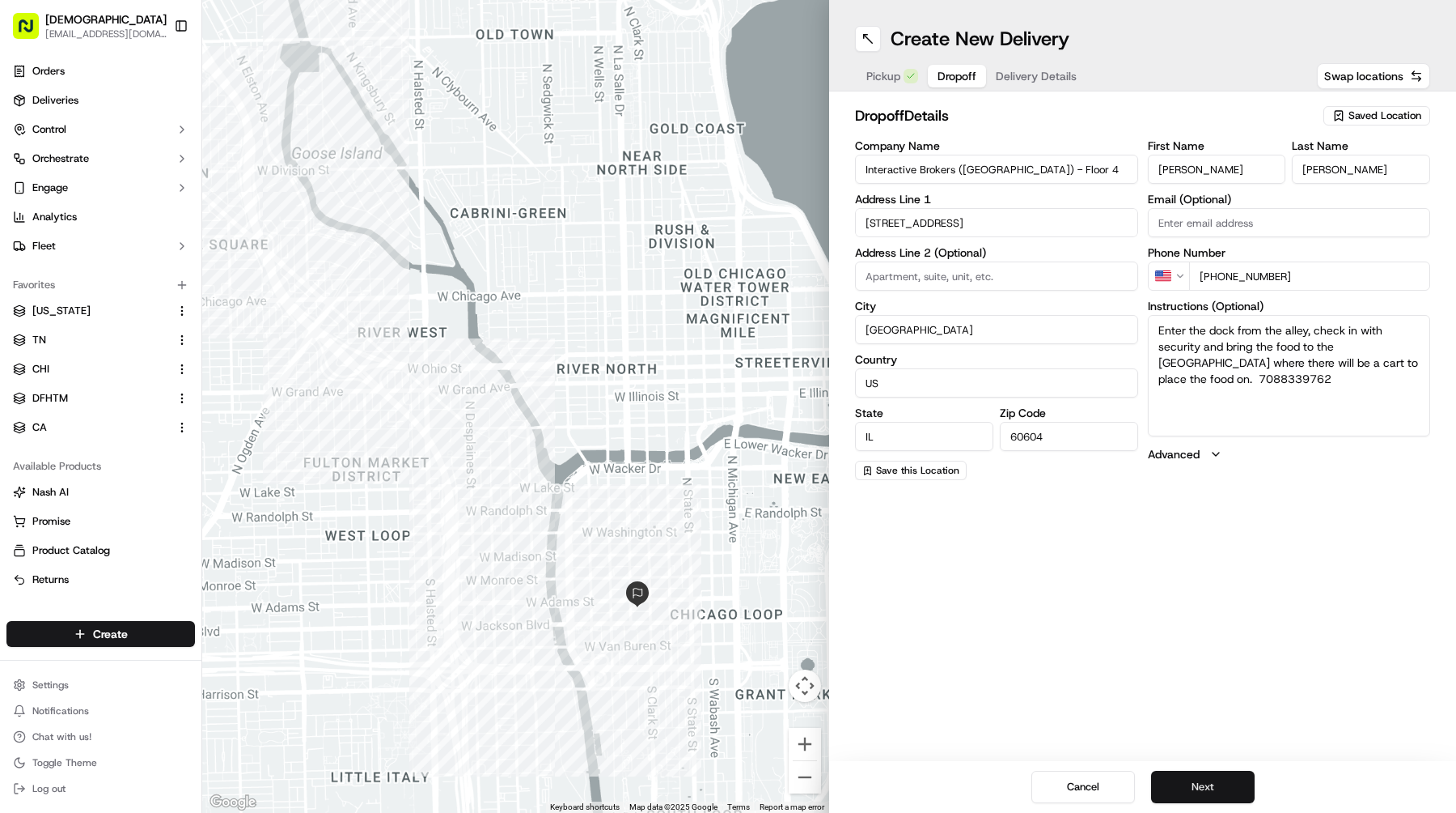
click at [1197, 784] on button "Next" at bounding box center [1203, 786] width 104 height 32
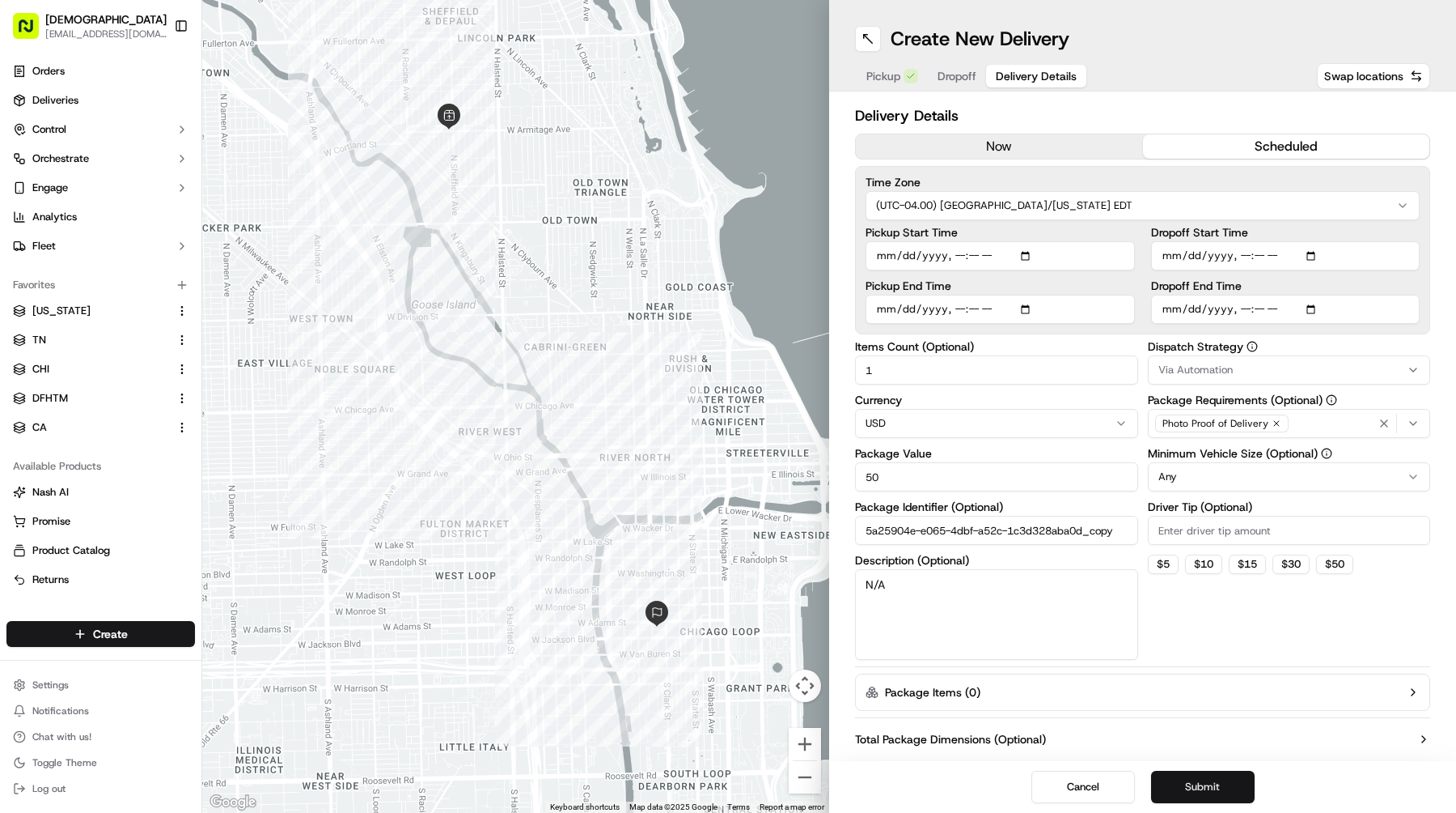
click at [1197, 784] on button "Submit" at bounding box center [1203, 786] width 104 height 32
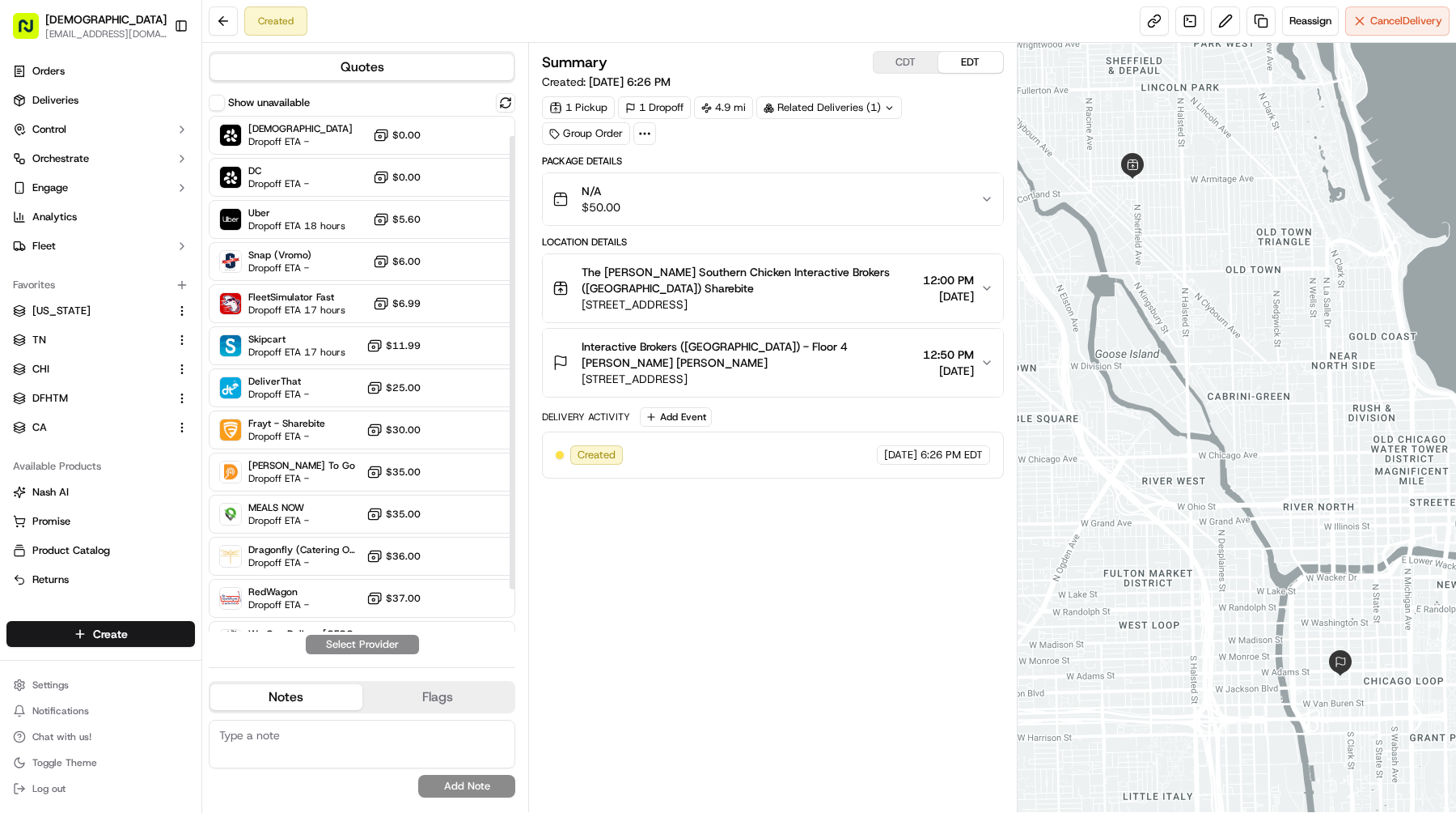
scroll to position [70, 0]
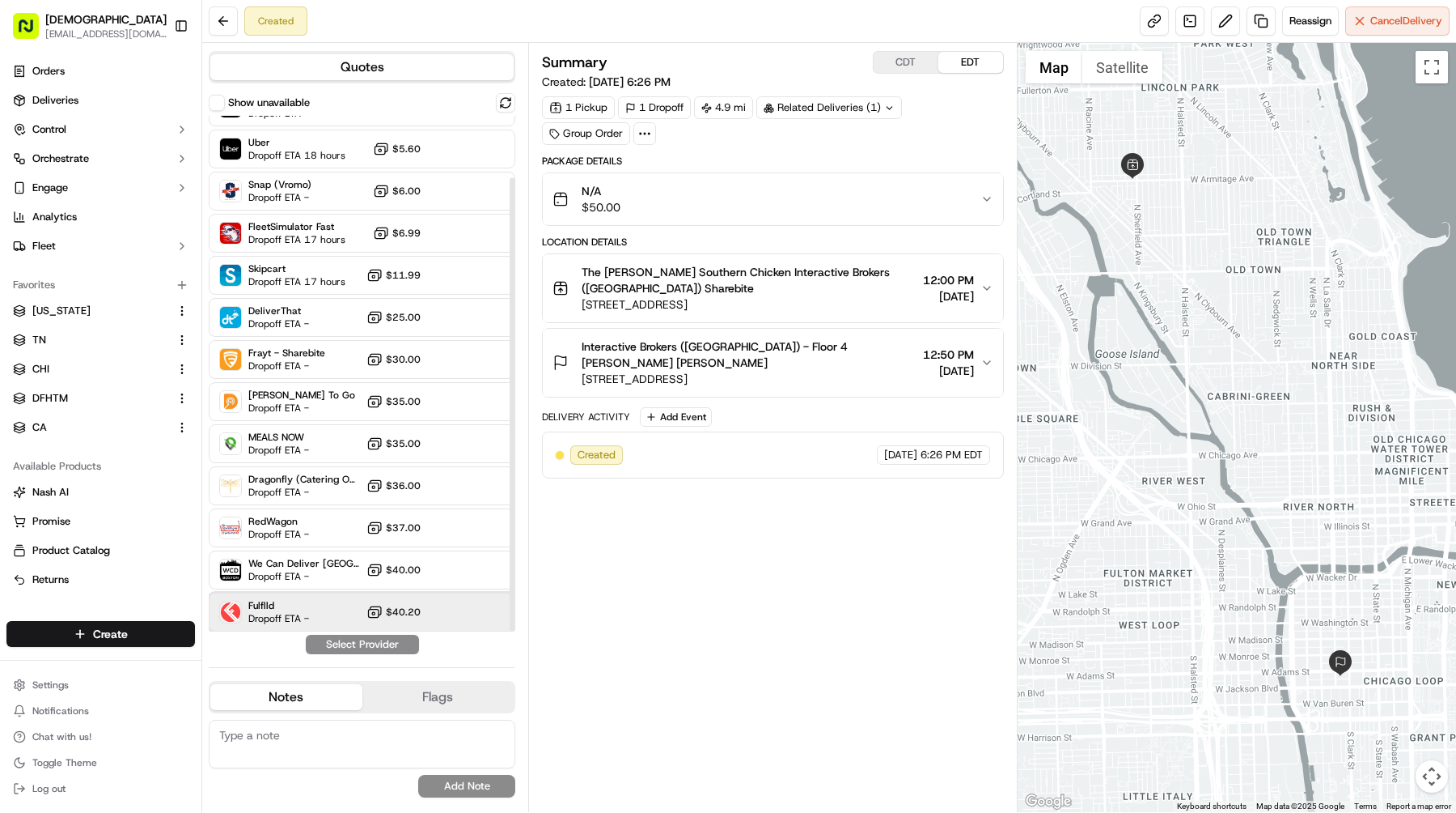
click at [352, 599] on div "Fulflld Dropoff ETA - $40.20" at bounding box center [362, 611] width 307 height 39
click at [358, 646] on button "Assign Provider" at bounding box center [362, 643] width 115 height 19
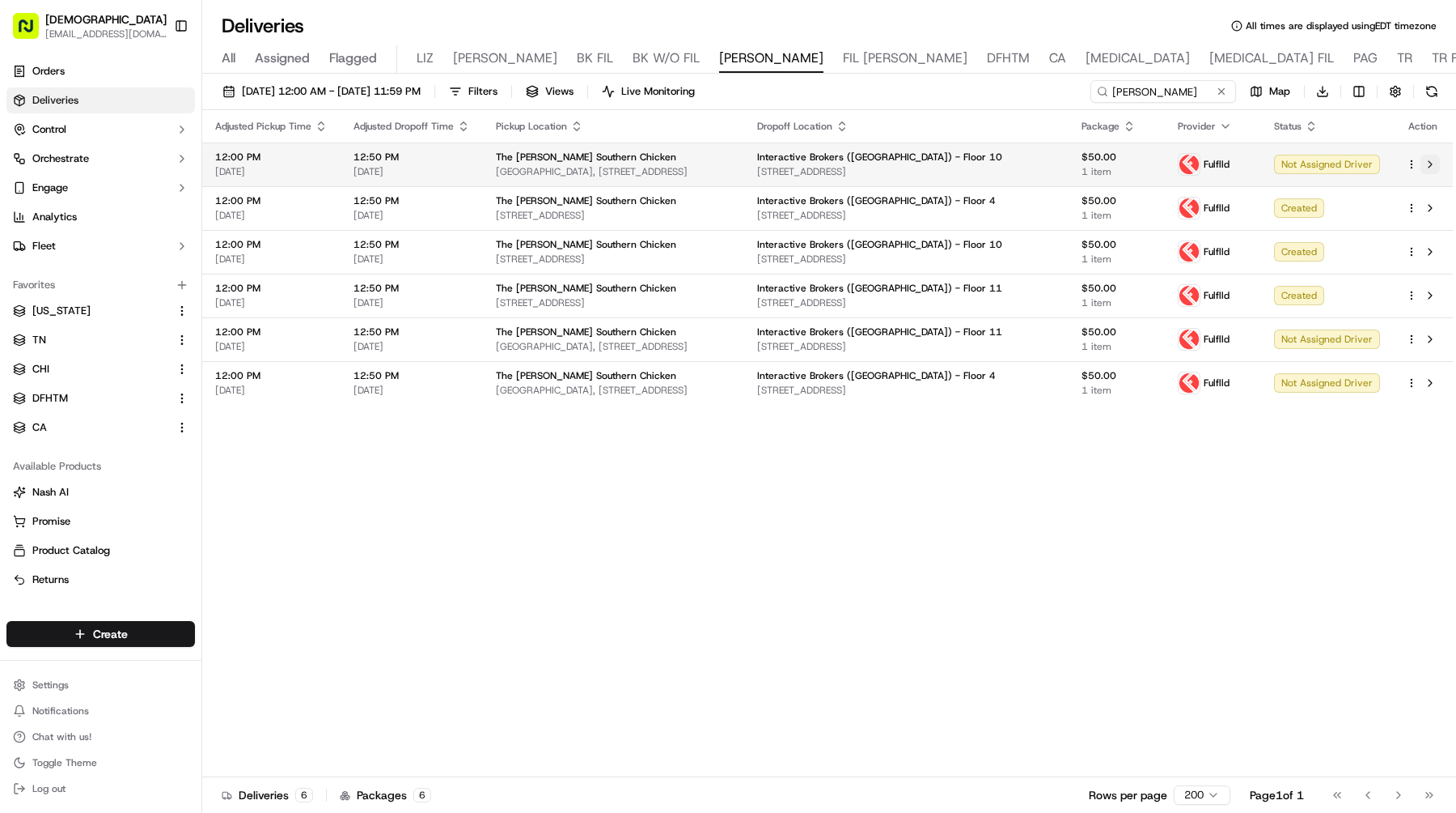
click at [1429, 163] on button at bounding box center [1430, 164] width 19 height 19
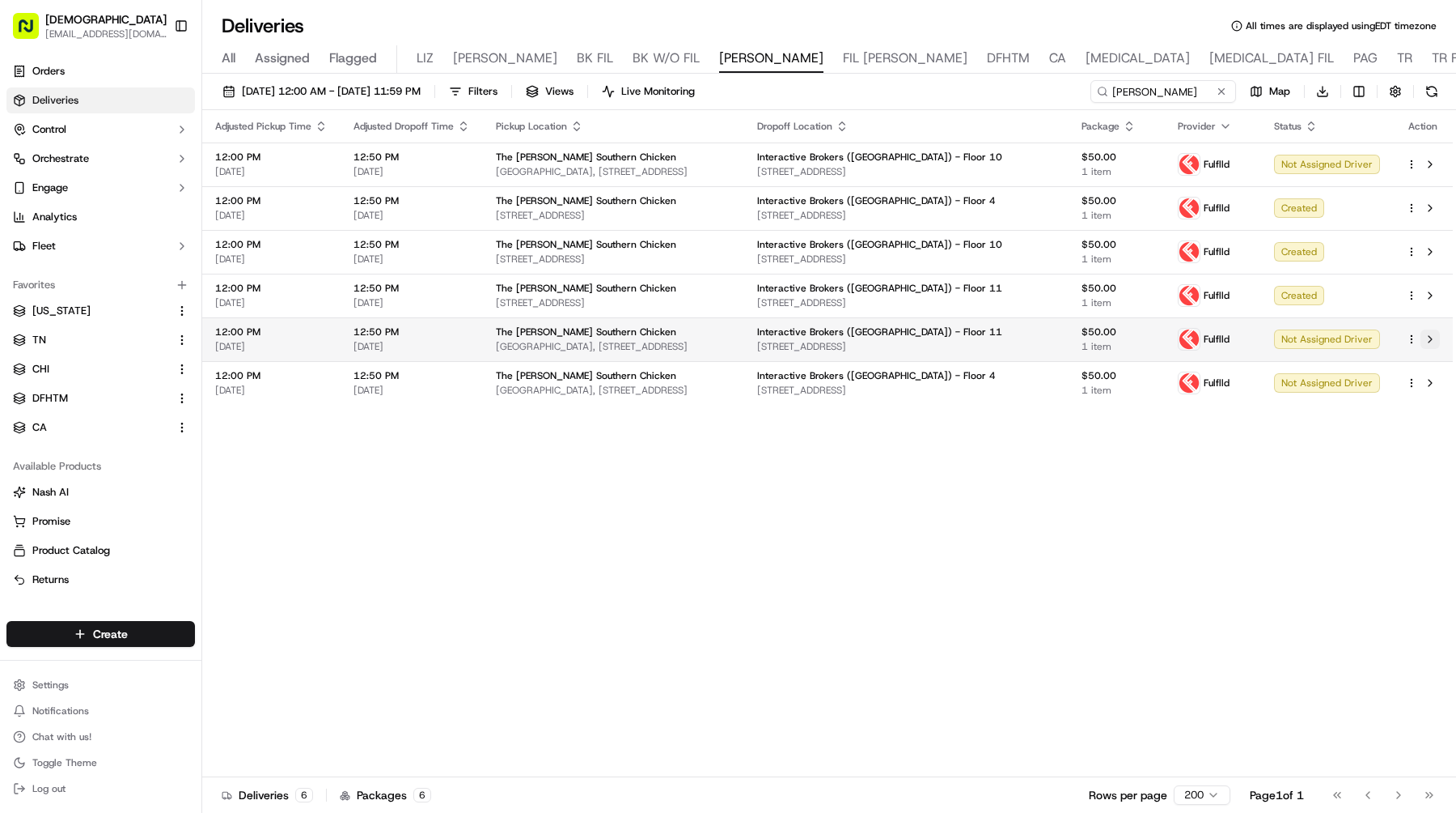
click at [1435, 338] on button at bounding box center [1430, 339] width 19 height 19
click at [1432, 381] on button at bounding box center [1430, 383] width 19 height 19
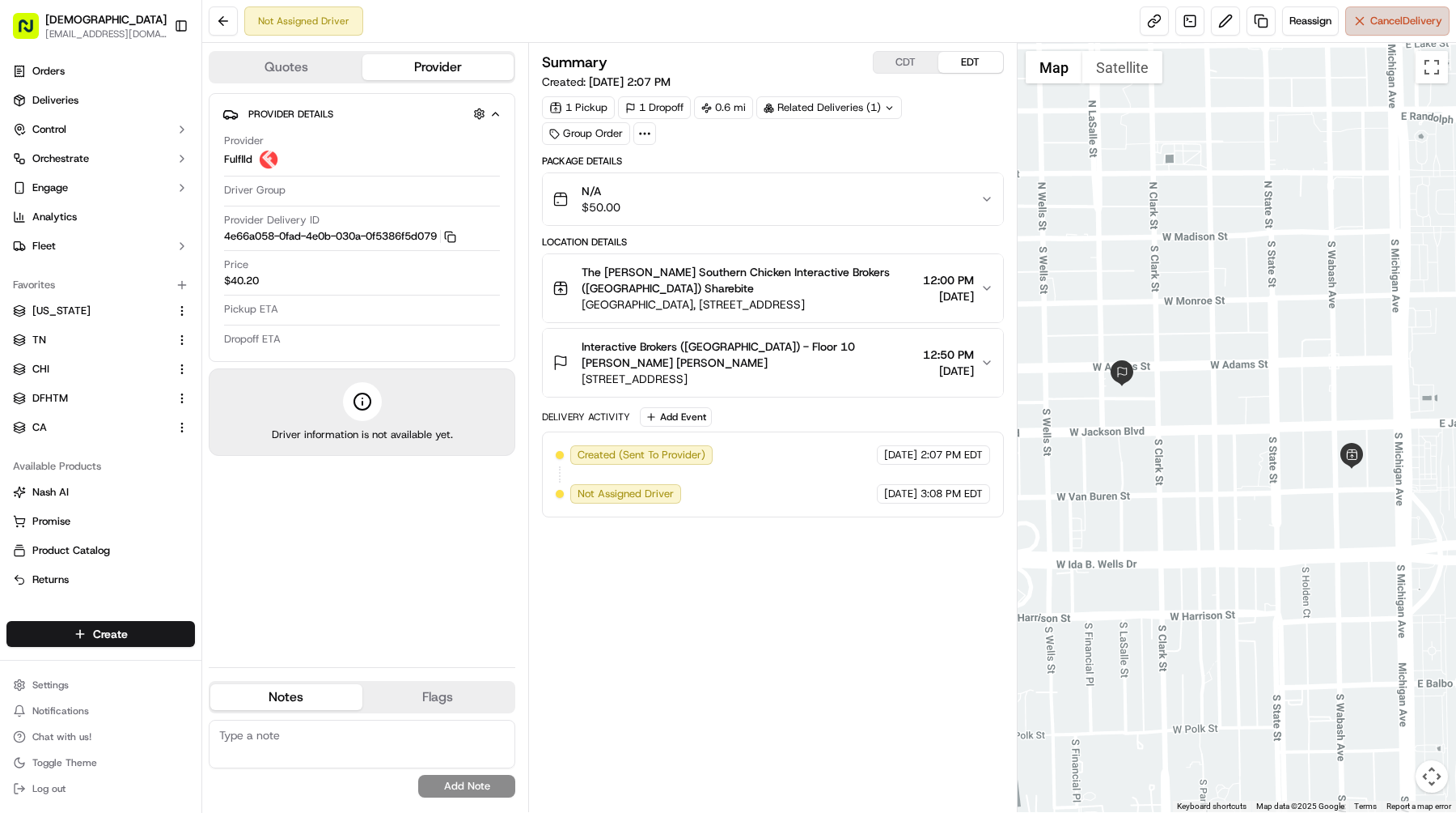
click at [1358, 19] on button "Cancel Delivery" at bounding box center [1397, 20] width 105 height 29
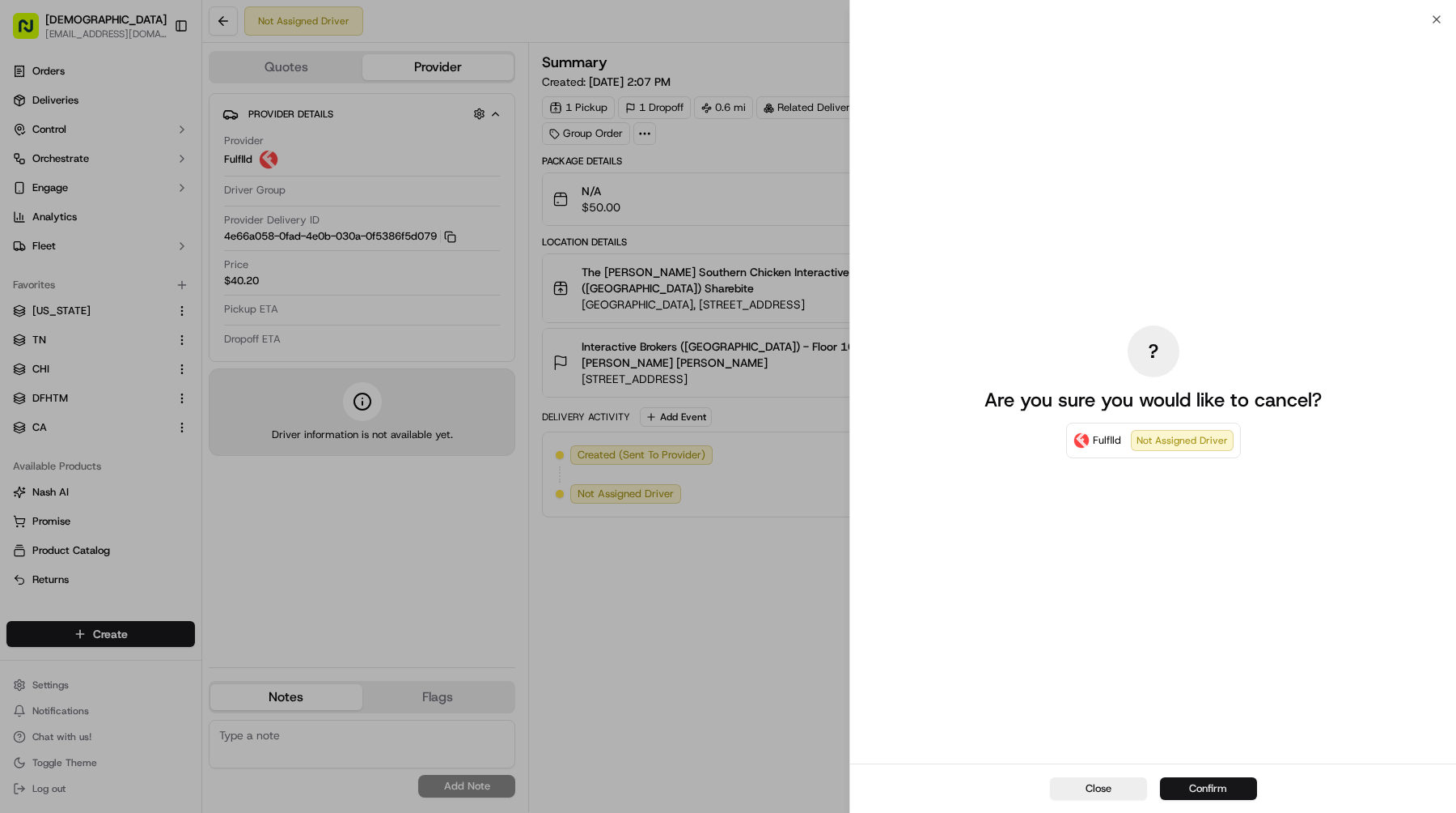
click at [1165, 778] on button "Confirm" at bounding box center [1208, 788] width 97 height 23
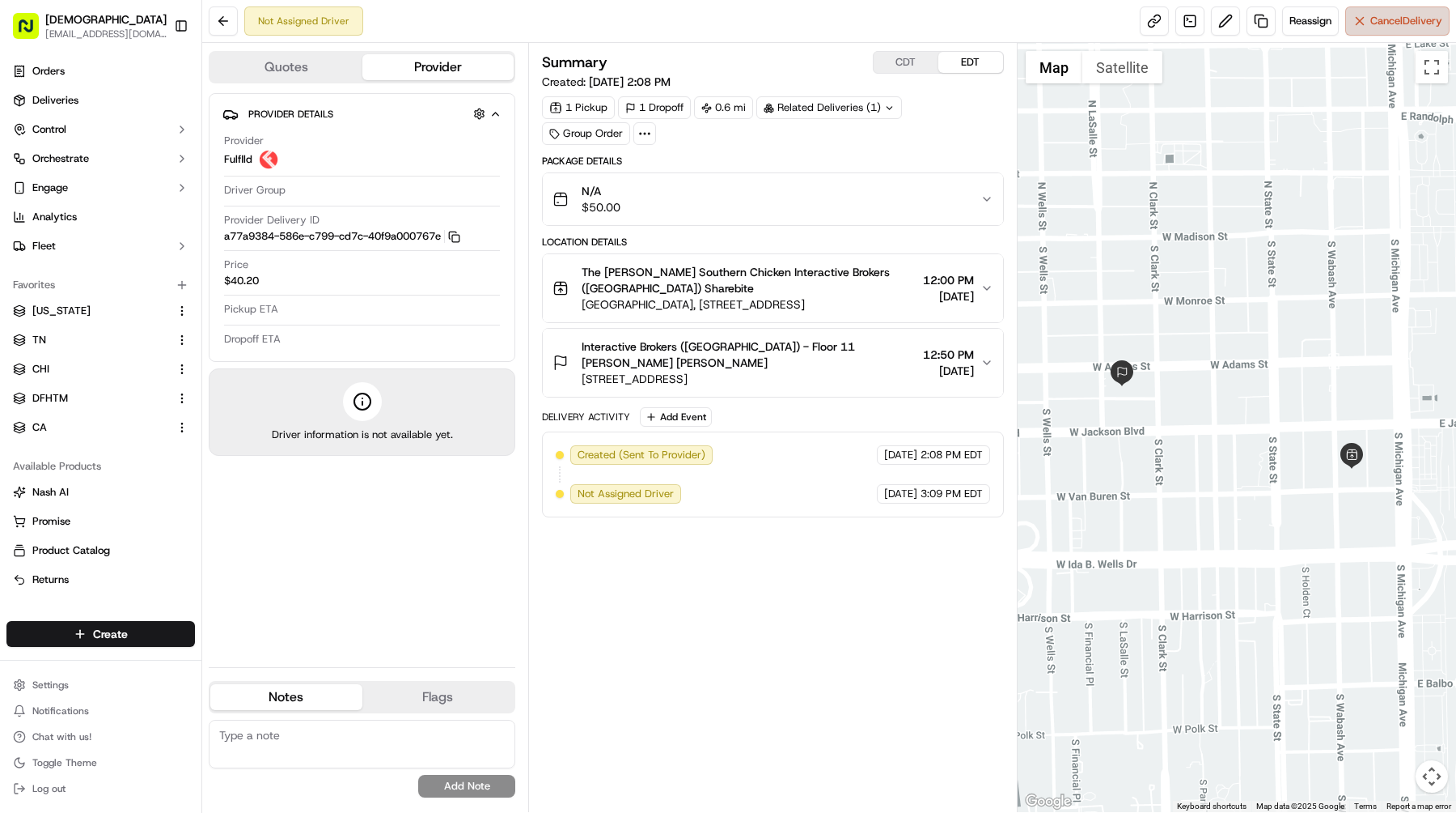
click at [1345, 14] on button "Cancel Delivery" at bounding box center [1397, 20] width 105 height 29
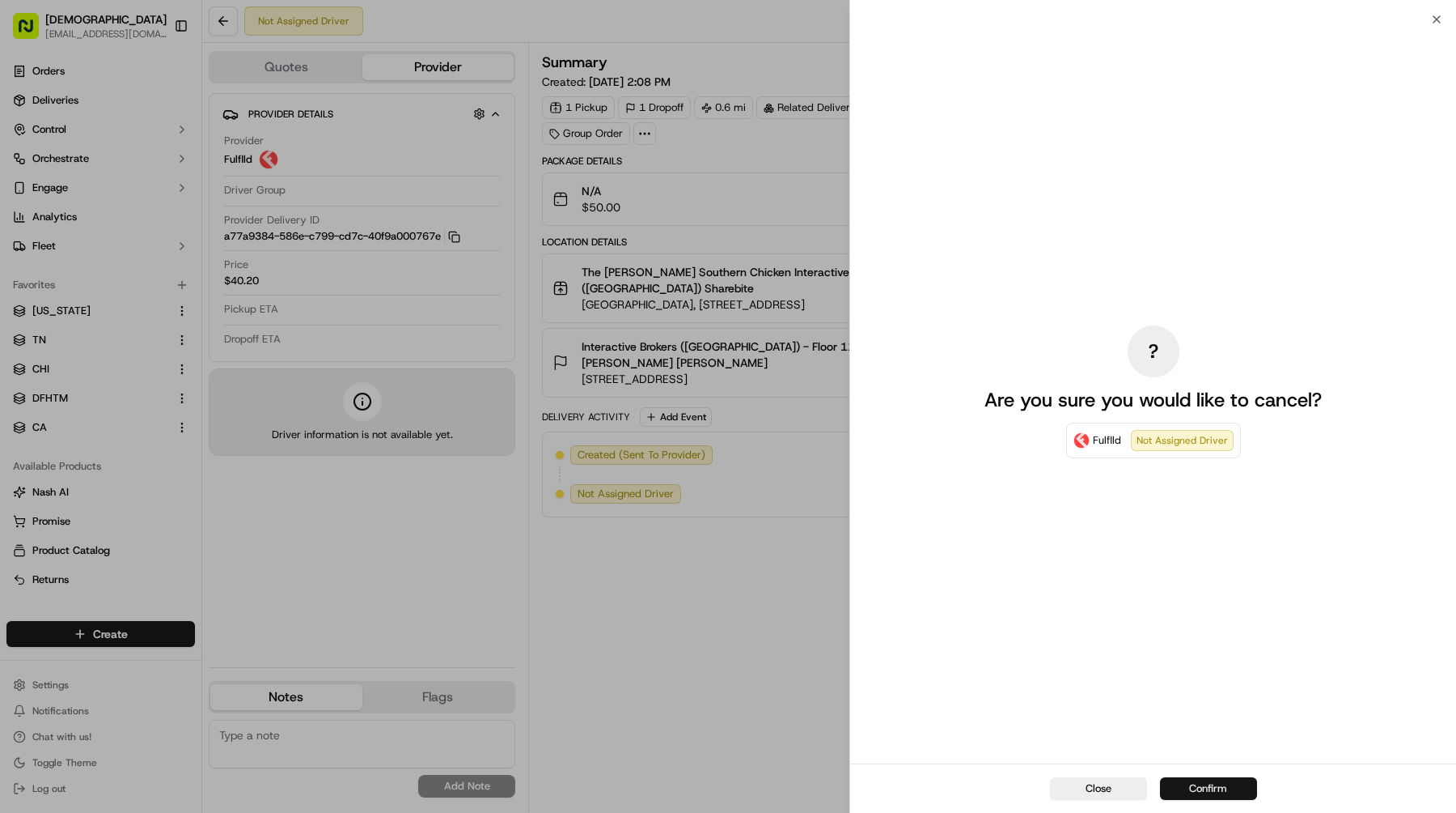
click at [1233, 789] on button "Confirm" at bounding box center [1208, 788] width 97 height 23
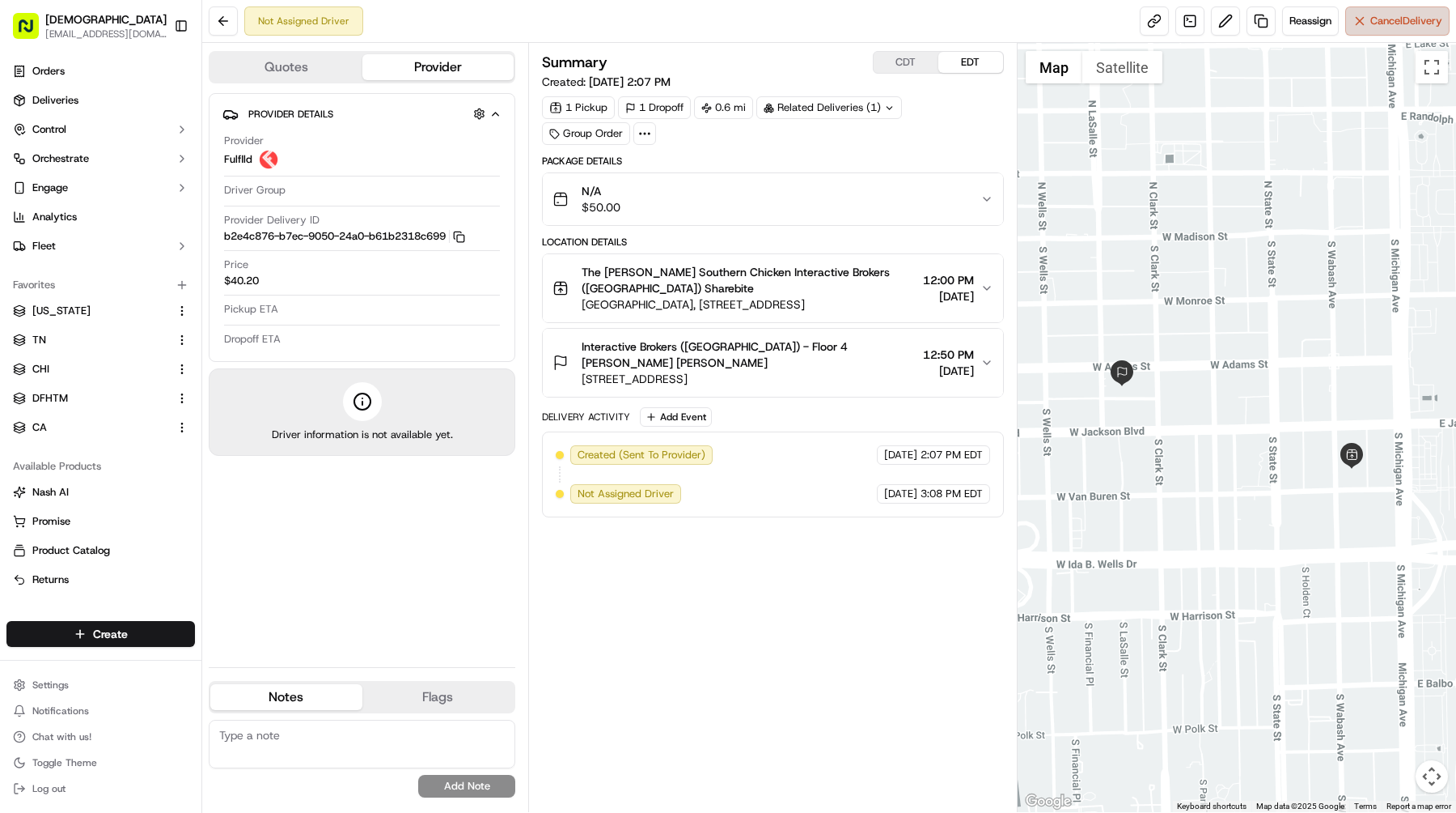
click at [1397, 24] on span "Cancel Delivery" at bounding box center [1407, 21] width 72 height 15
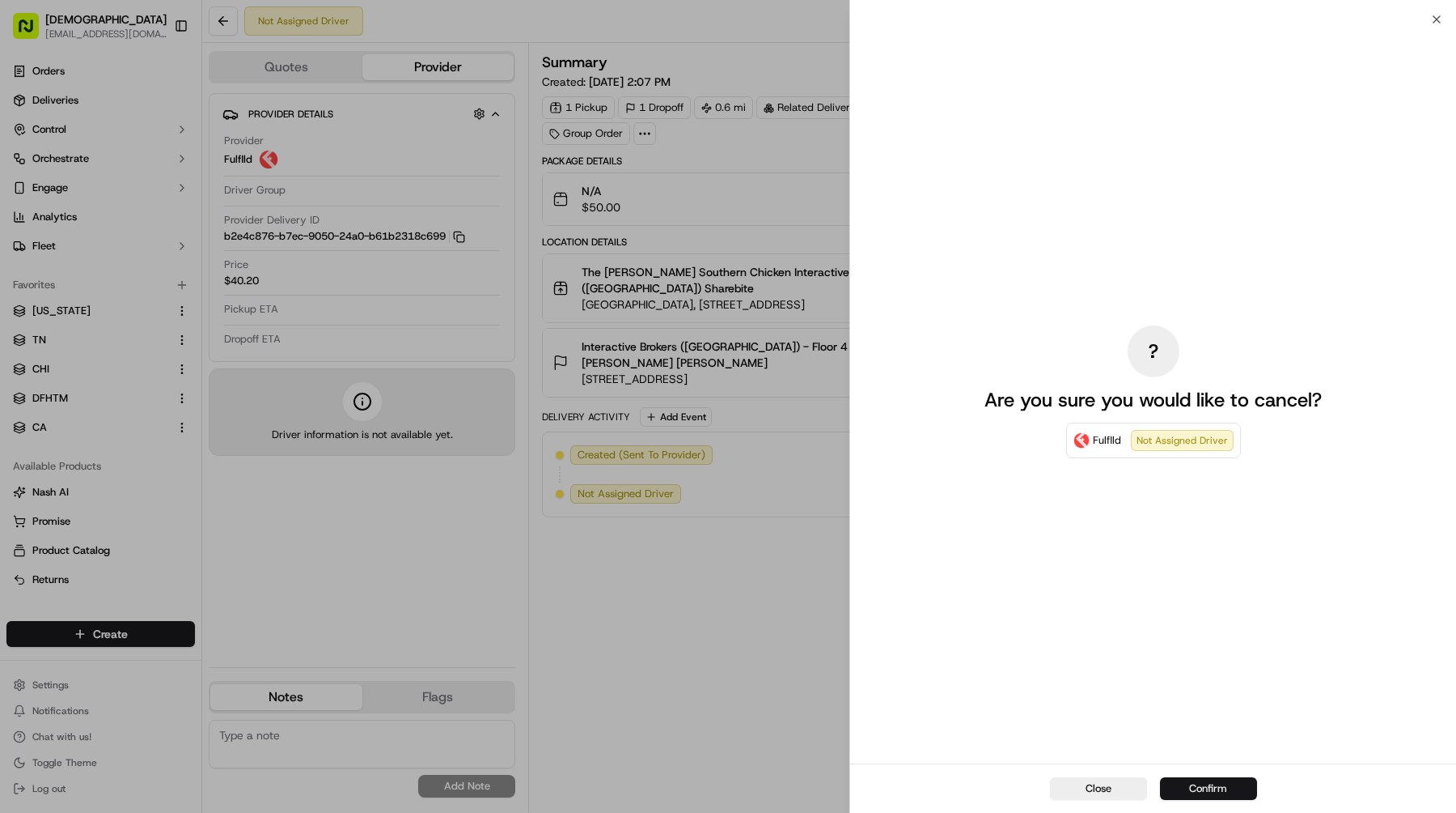
click at [1214, 788] on button "Confirm" at bounding box center [1208, 788] width 97 height 23
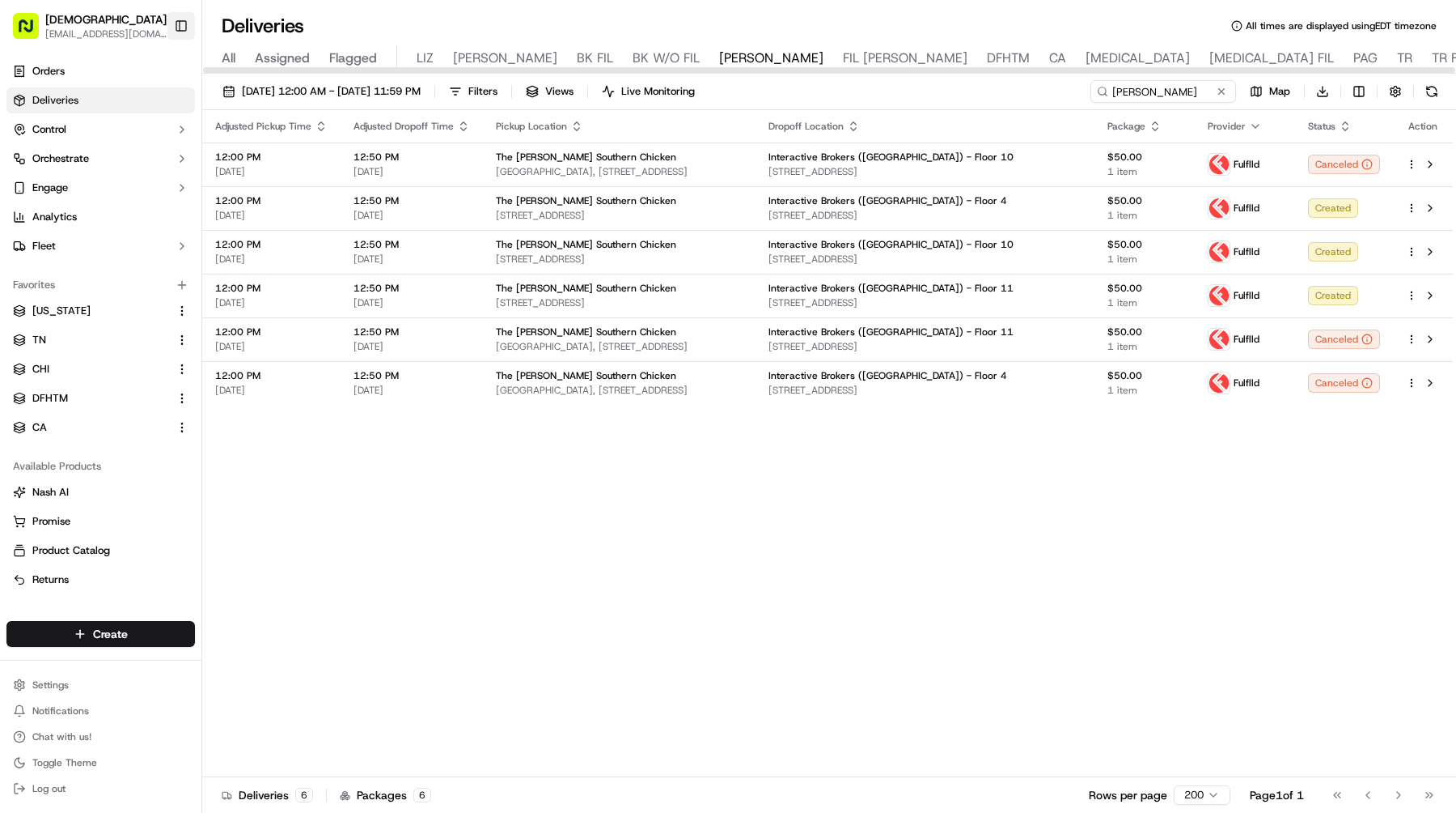
click at [187, 27] on button "Toggle Sidebar" at bounding box center [182, 26] width 28 height 28
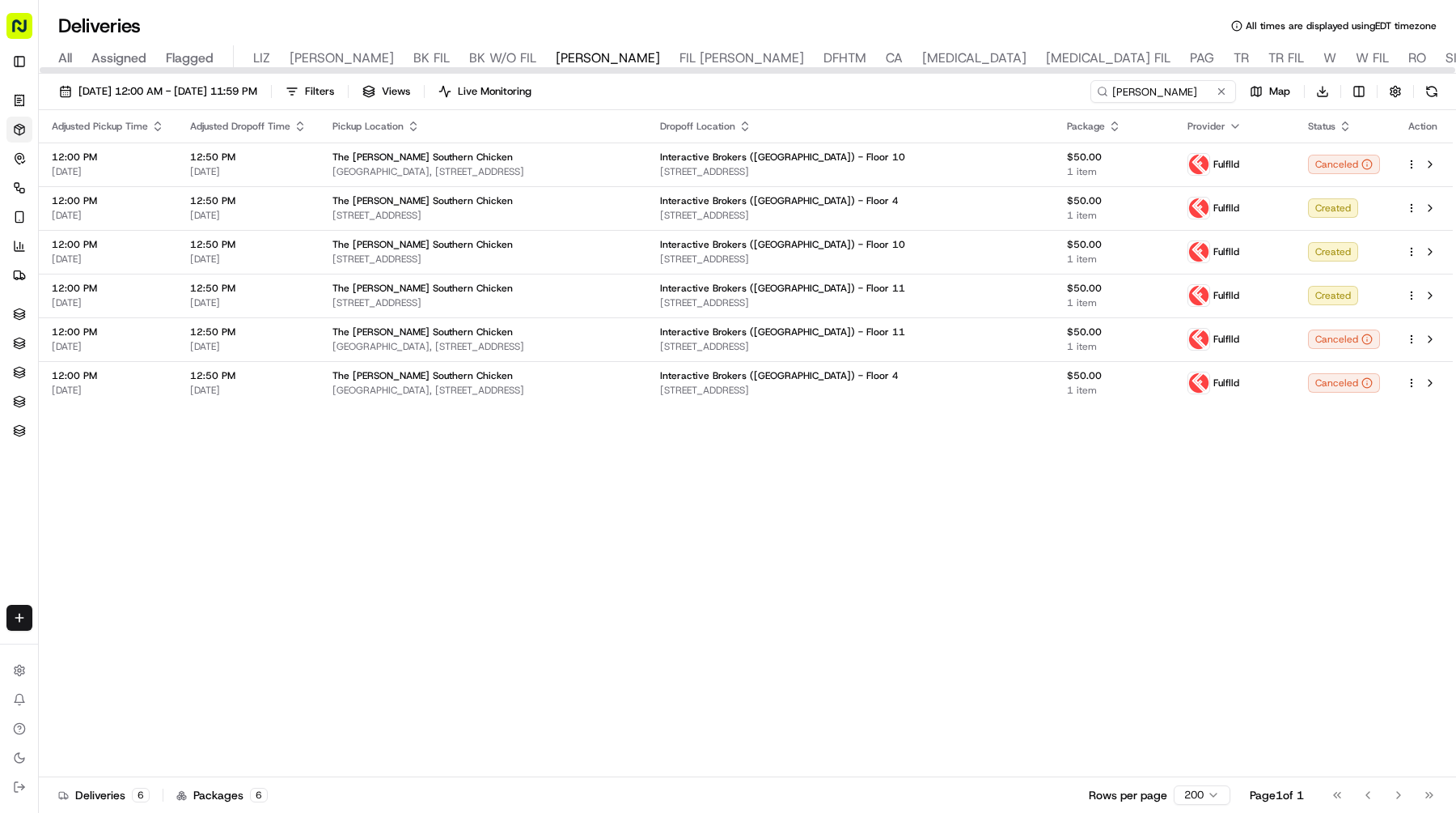
click at [752, 126] on icon "button" at bounding box center [745, 126] width 13 height 13
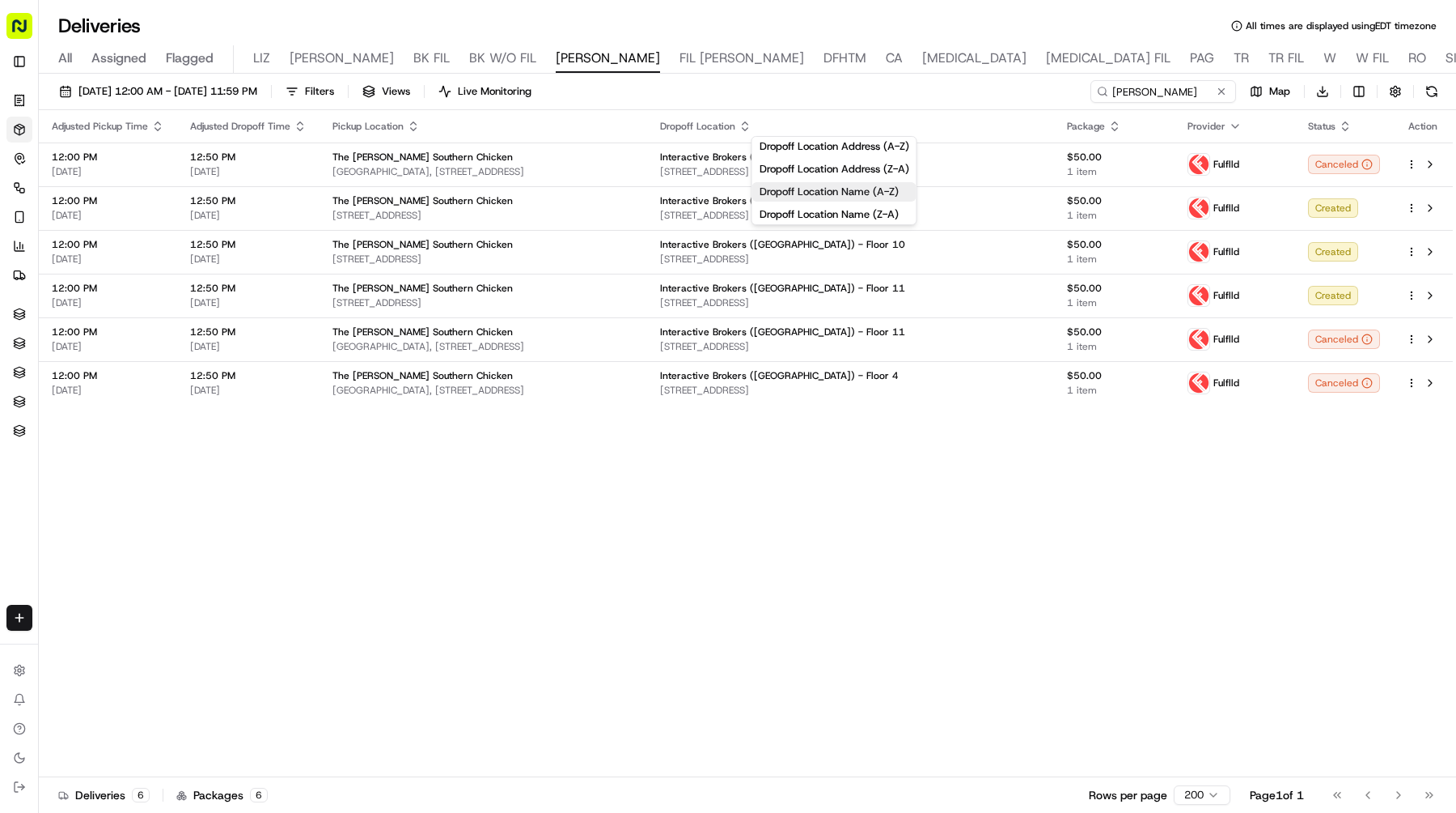
click at [850, 194] on button "Dropoff Location Name (A-Z)" at bounding box center [835, 191] width 164 height 19
